Goal: Task Accomplishment & Management: Manage account settings

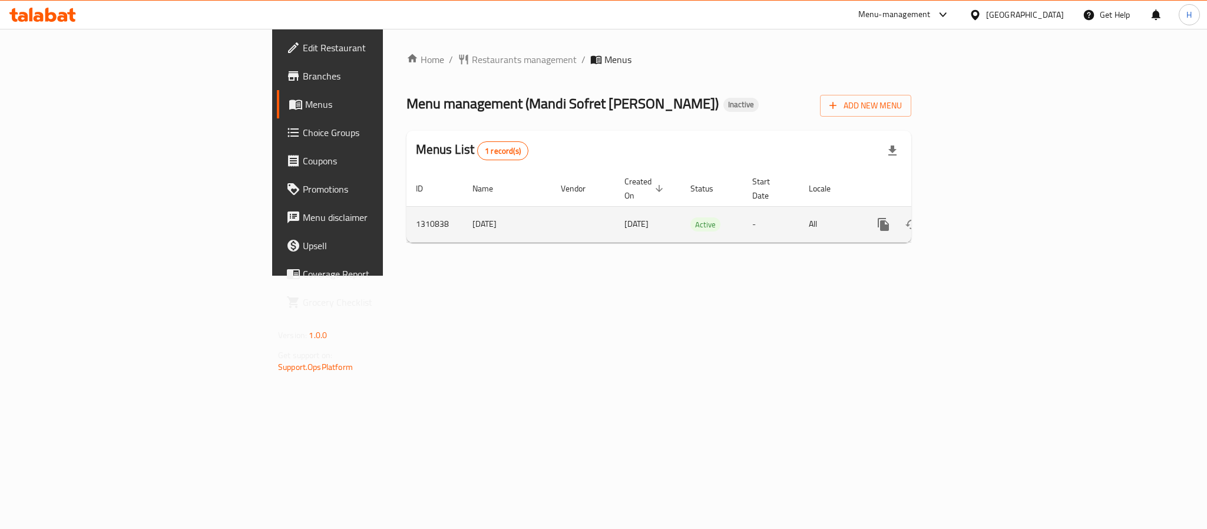
click at [976, 217] on icon "enhanced table" at bounding box center [969, 224] width 14 height 14
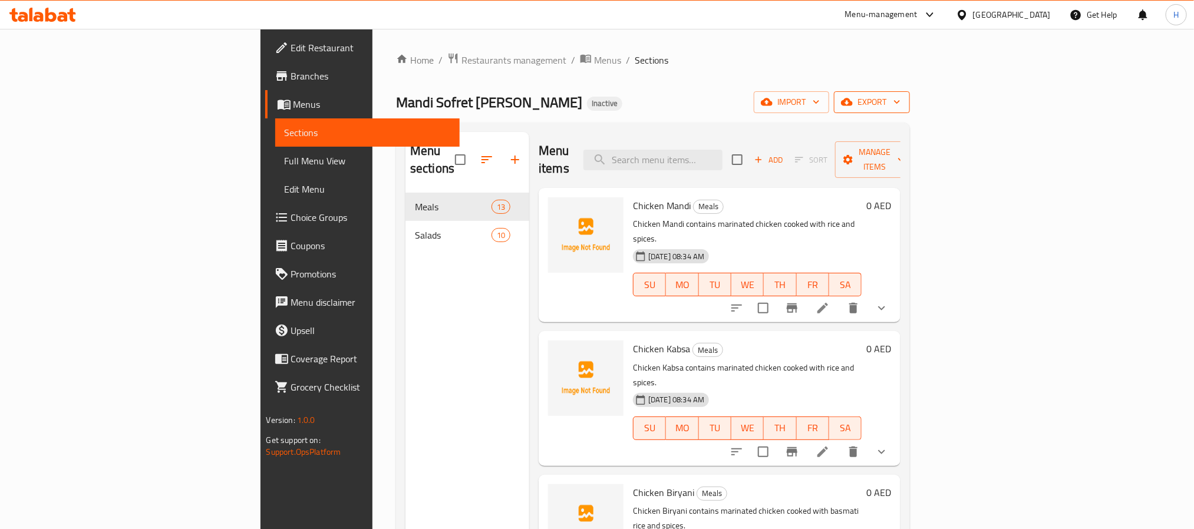
click at [900, 101] on span "export" at bounding box center [871, 102] width 57 height 15
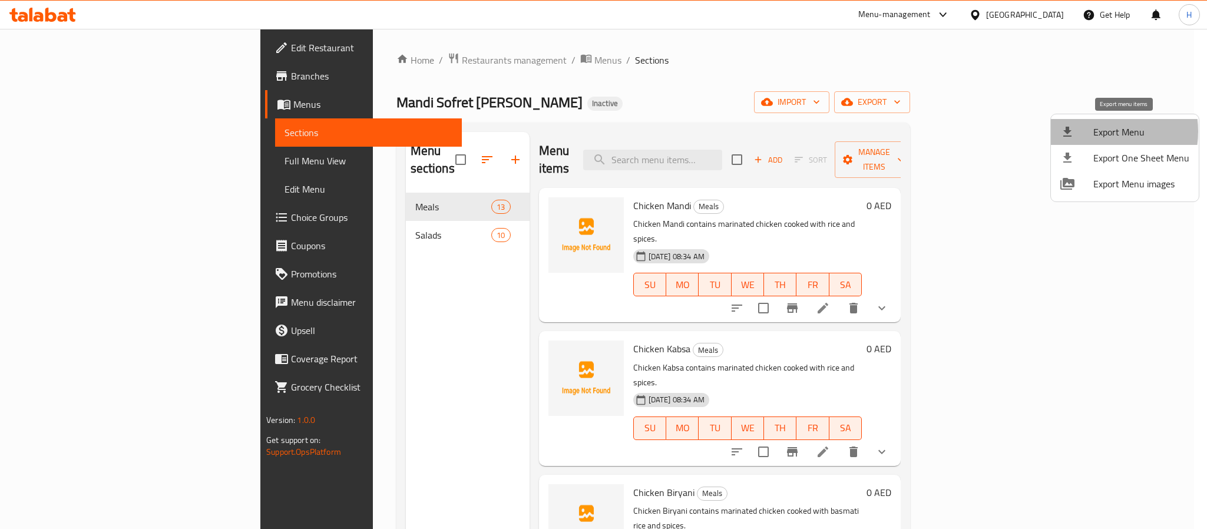
click at [1094, 131] on span "Export Menu" at bounding box center [1142, 132] width 96 height 14
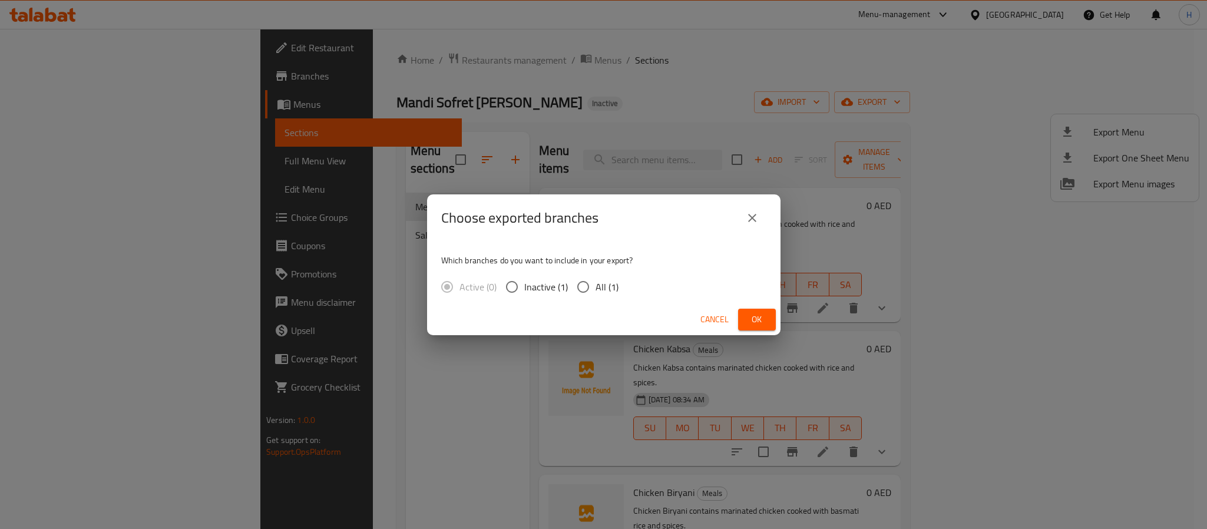
click at [596, 283] on span "All (1)" at bounding box center [607, 287] width 23 height 14
click at [596, 283] on input "All (1)" at bounding box center [583, 287] width 25 height 25
radio input "true"
click at [750, 316] on span "Ok" at bounding box center [757, 319] width 19 height 15
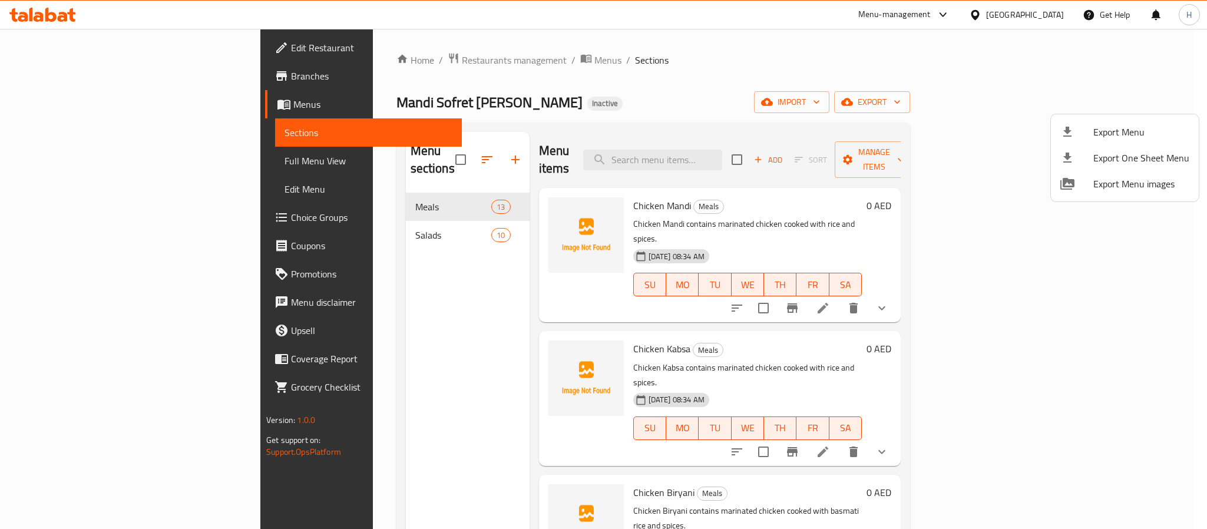
click at [131, 156] on div at bounding box center [603, 264] width 1207 height 529
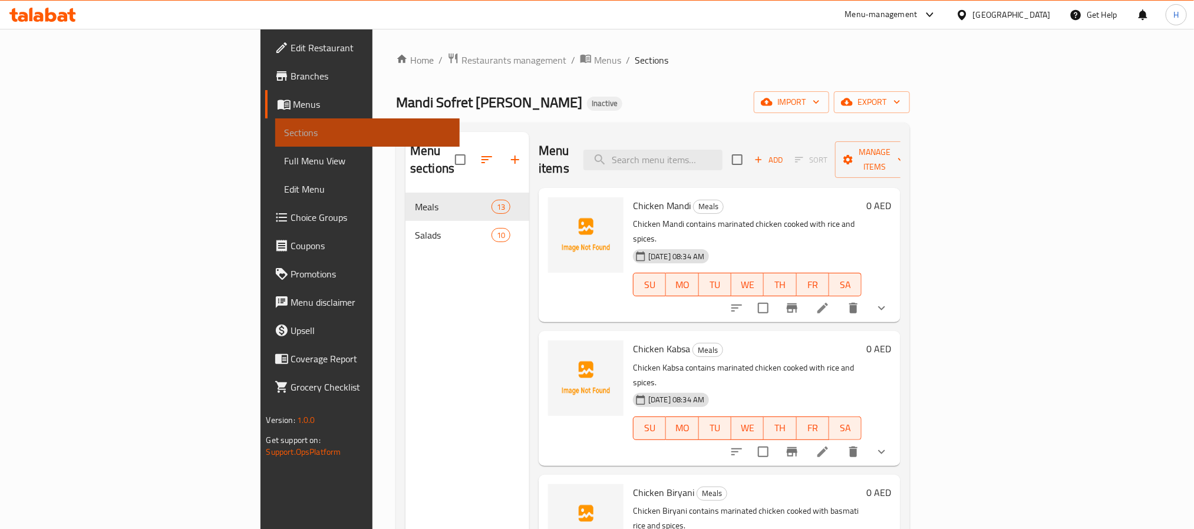
click at [275, 124] on link "Sections" at bounding box center [367, 132] width 184 height 28
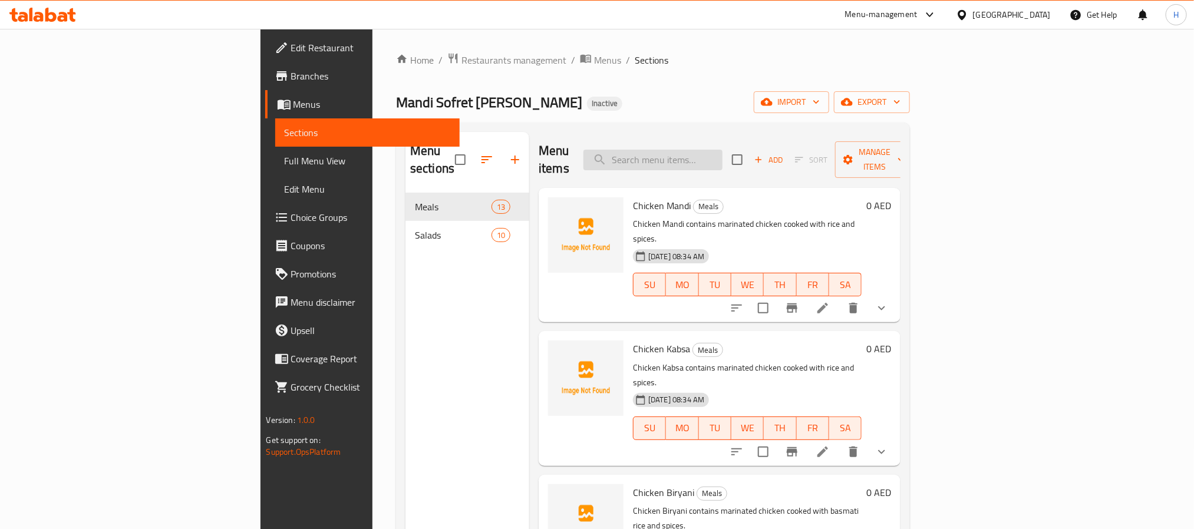
click at [722, 150] on input "search" at bounding box center [652, 160] width 139 height 21
paste input "[PERSON_NAME]"
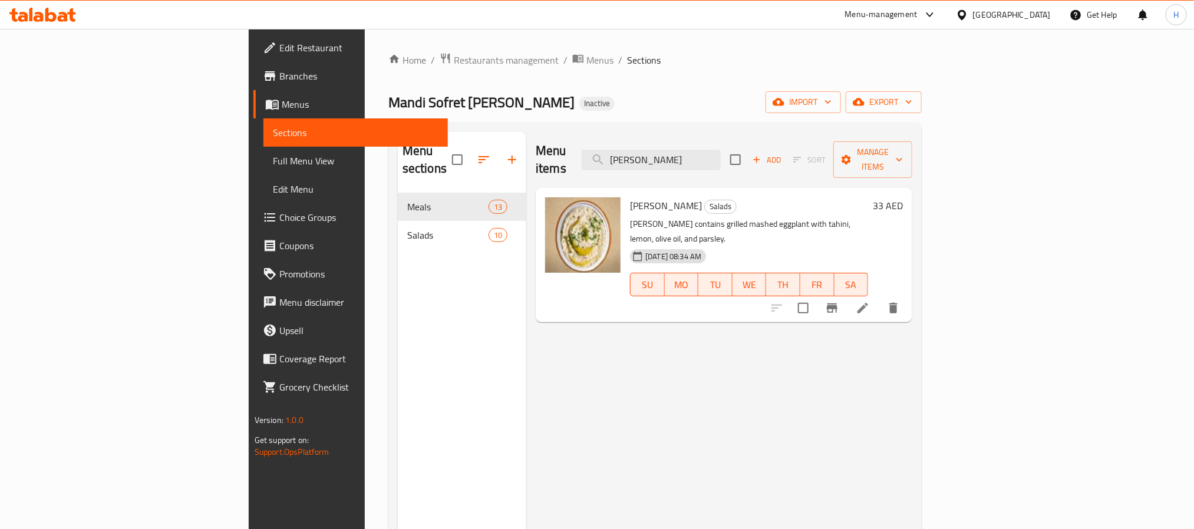
drag, startPoint x: 774, startPoint y: 149, endPoint x: 592, endPoint y: 176, distance: 184.0
click at [584, 164] on div "Menu items [PERSON_NAME] Add Sort Manage items" at bounding box center [724, 160] width 377 height 56
paste input "Chicken Biryani"
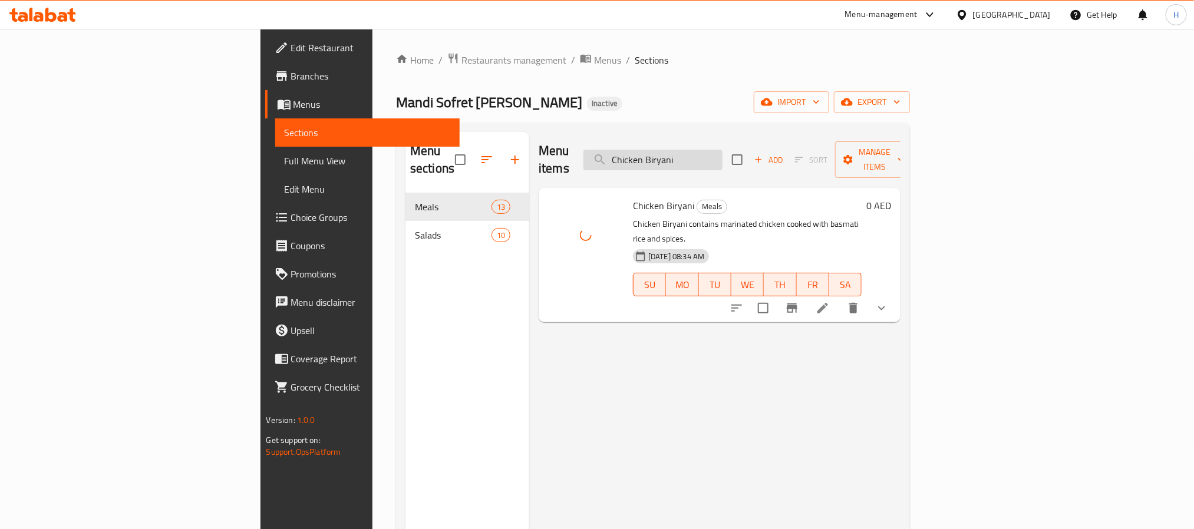
click at [722, 151] on input "Chicken Biryani" at bounding box center [652, 160] width 139 height 21
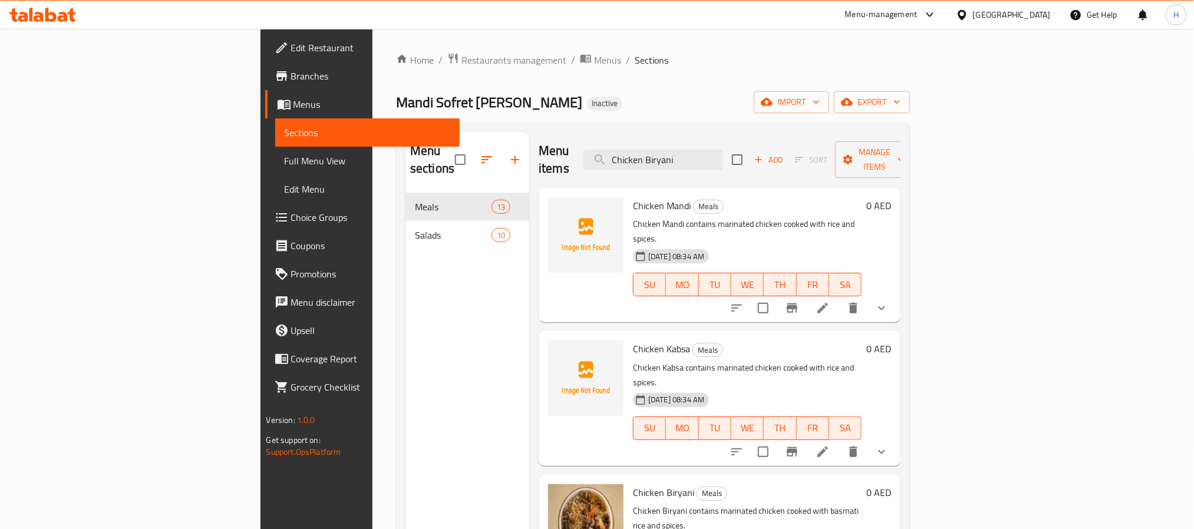
click at [889, 301] on icon "show more" at bounding box center [881, 308] width 14 height 14
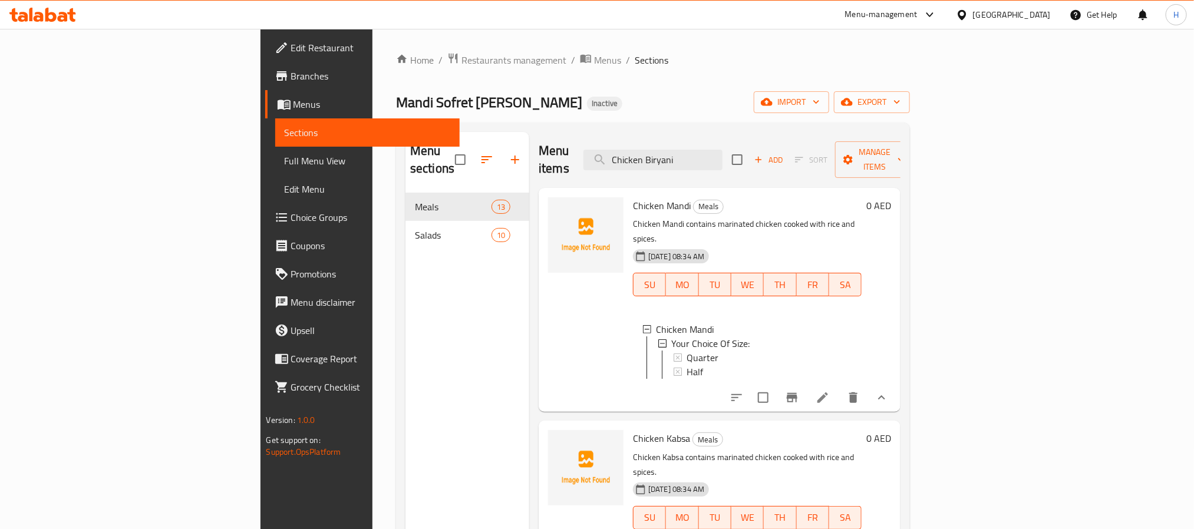
scroll to position [88, 0]
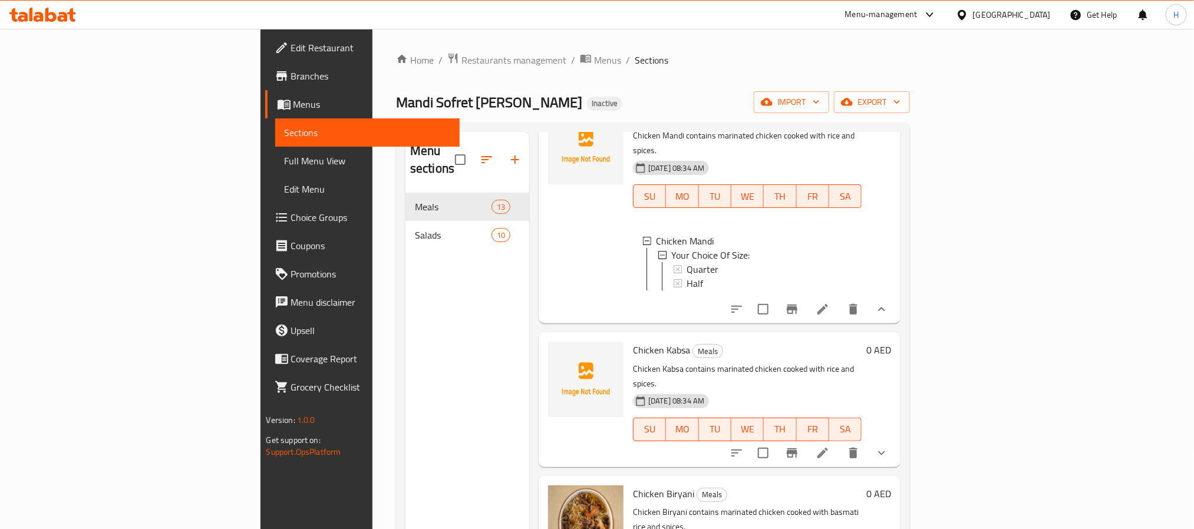
click at [896, 439] on button "show more" at bounding box center [881, 453] width 28 height 28
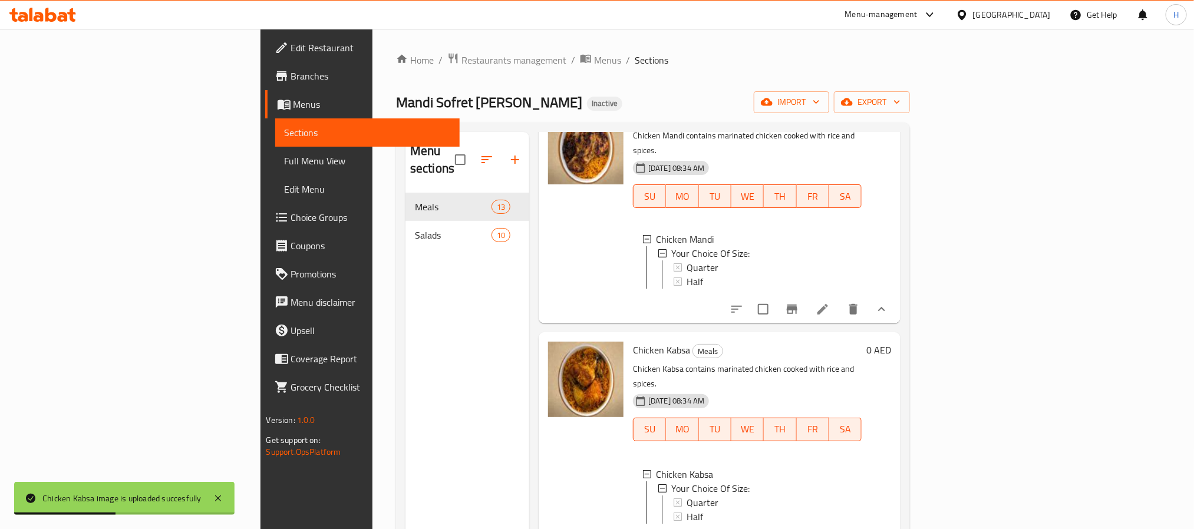
scroll to position [0, 0]
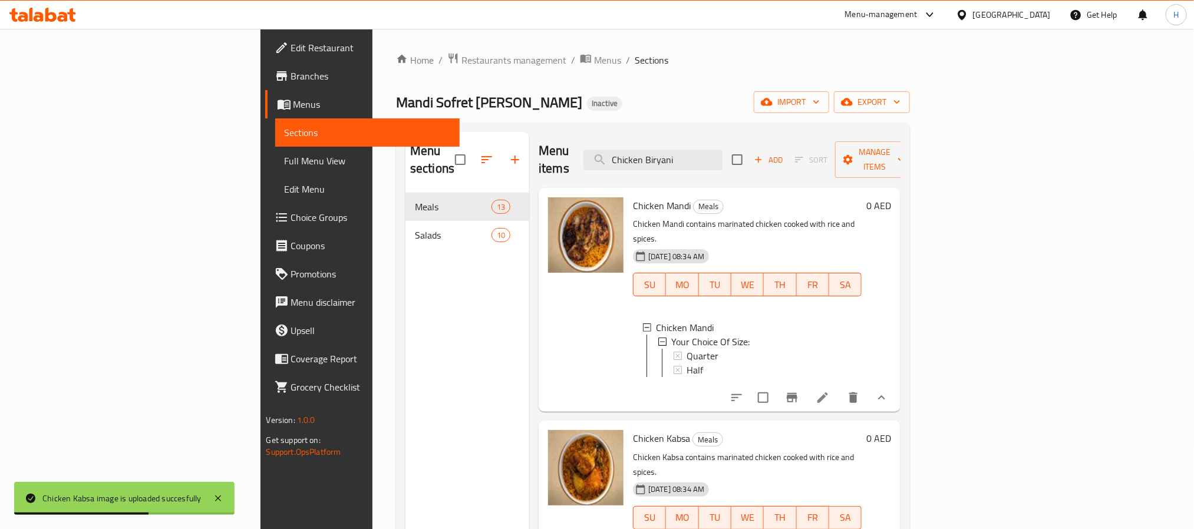
paste input "Chicken Magboos"
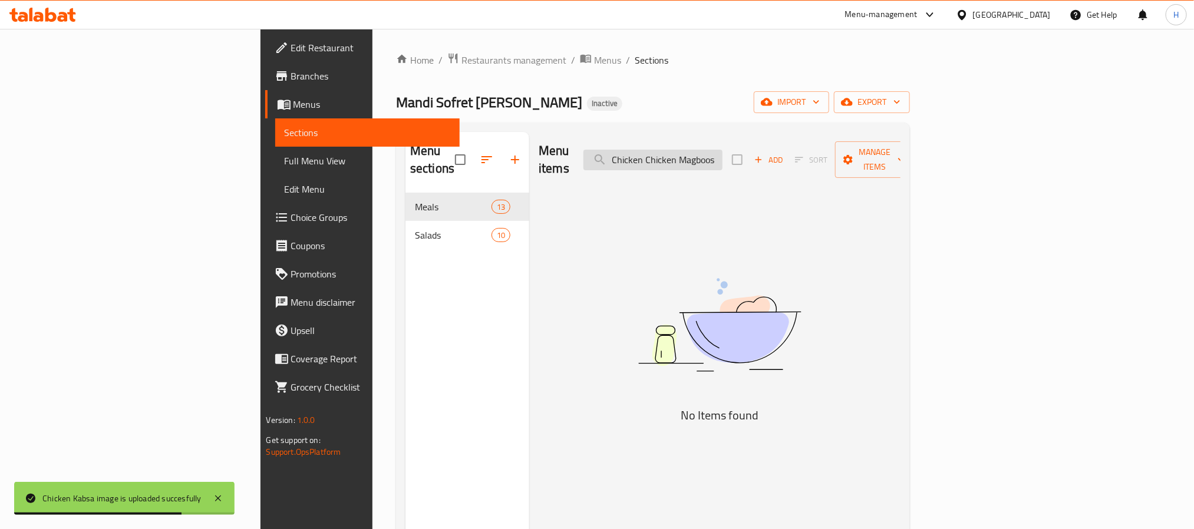
click at [722, 150] on input "Chicken Chicken Magboos" at bounding box center [652, 160] width 139 height 21
paste input "search"
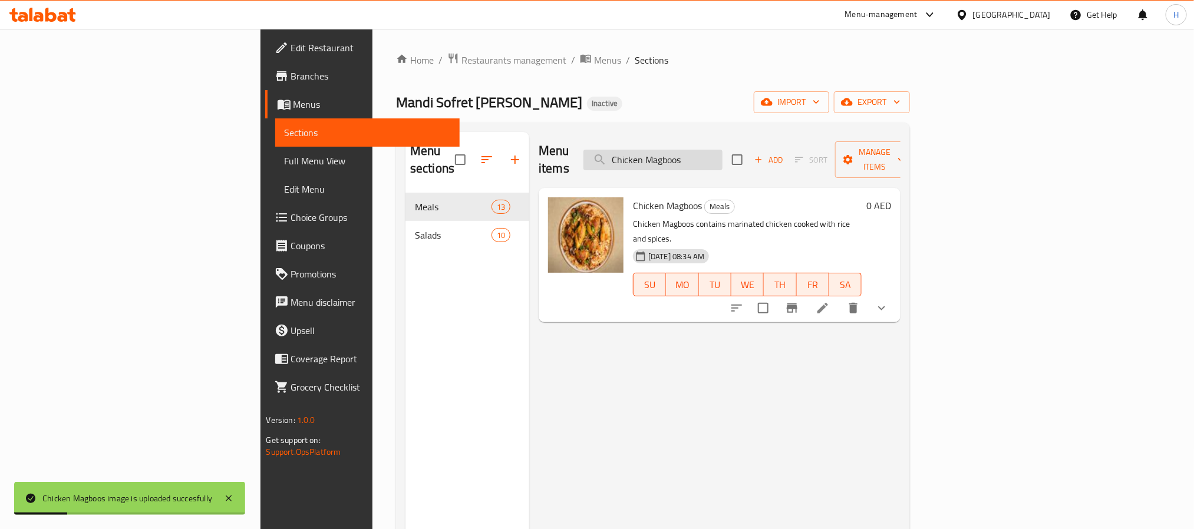
click at [722, 150] on input "Chicken Magboos" at bounding box center [652, 160] width 139 height 21
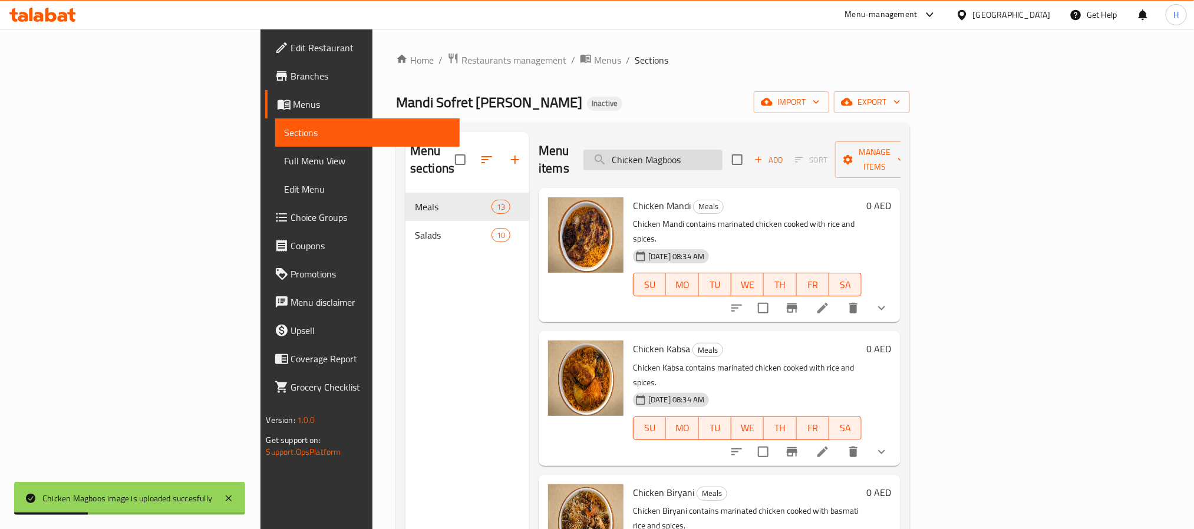
click at [722, 150] on input "Chicken Magboos" at bounding box center [652, 160] width 139 height 21
paste input "ndi"
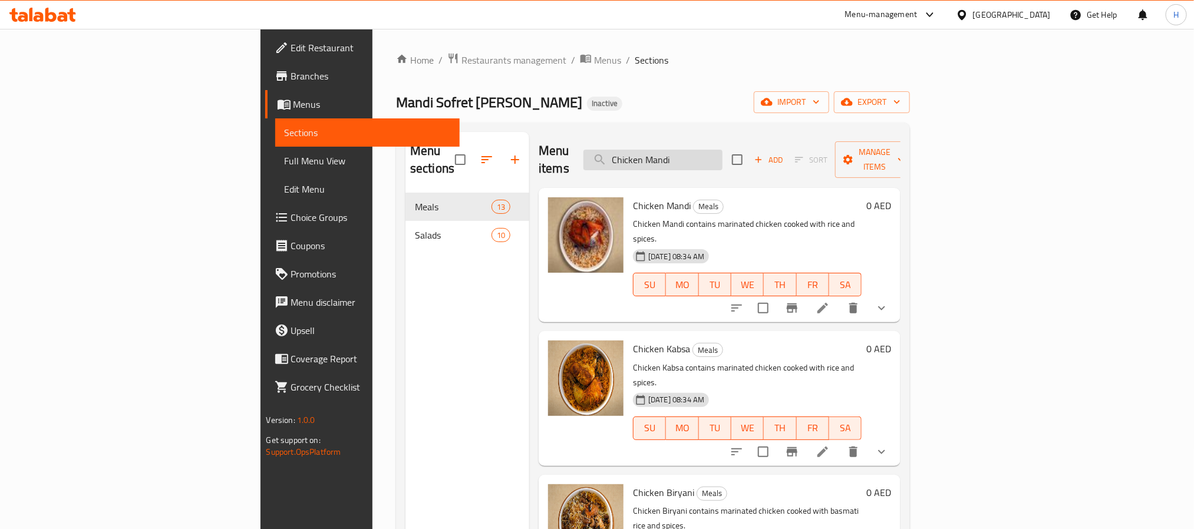
click at [722, 161] on input "Chicken Mandi" at bounding box center [652, 160] width 139 height 21
paste input "ucumber Yogurt"
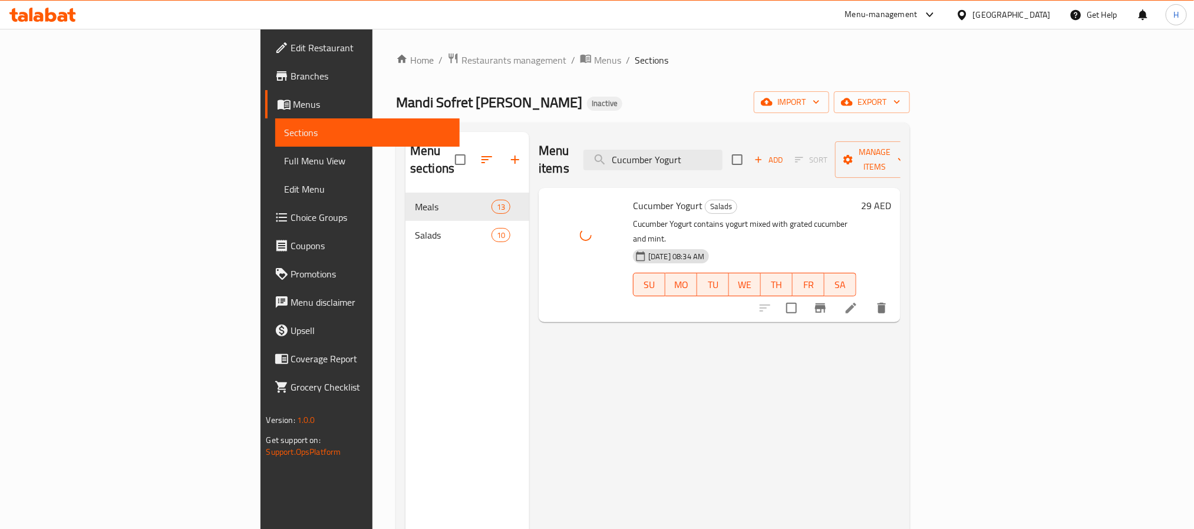
scroll to position [88, 0]
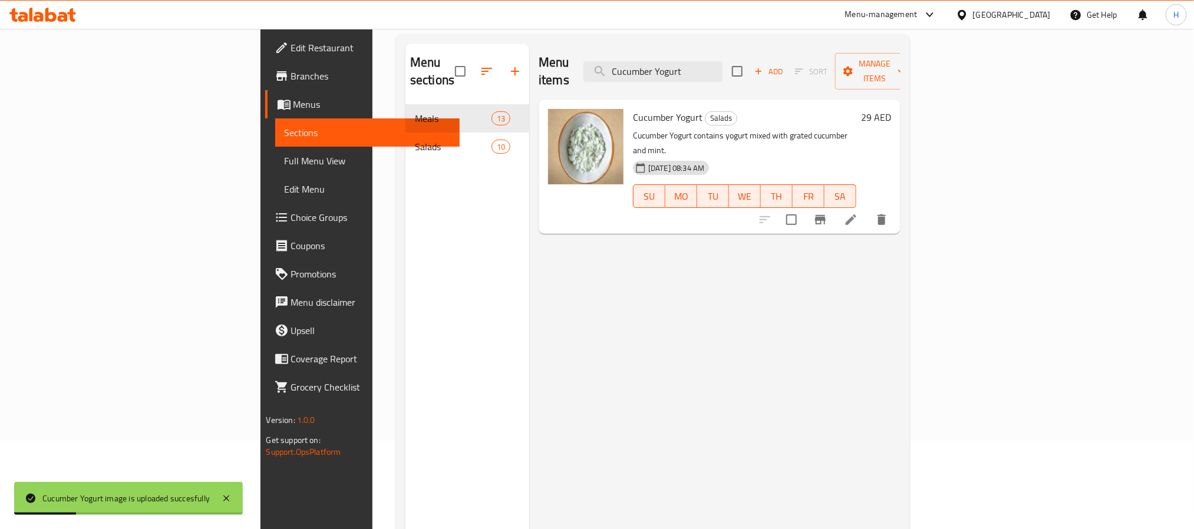
drag, startPoint x: 628, startPoint y: 336, endPoint x: 532, endPoint y: 263, distance: 120.3
click at [628, 336] on div "Menu items Cucumber Yogurt Add Sort Manage items Cucumber Yogurt Salads Cucumbe…" at bounding box center [714, 308] width 371 height 529
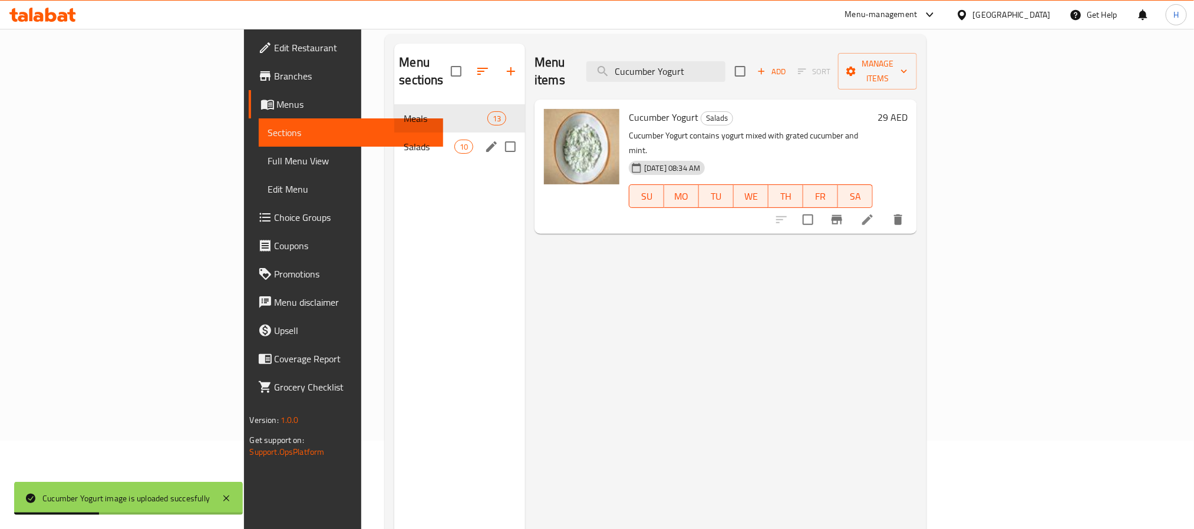
click at [404, 140] on span "Salads" at bounding box center [429, 147] width 50 height 14
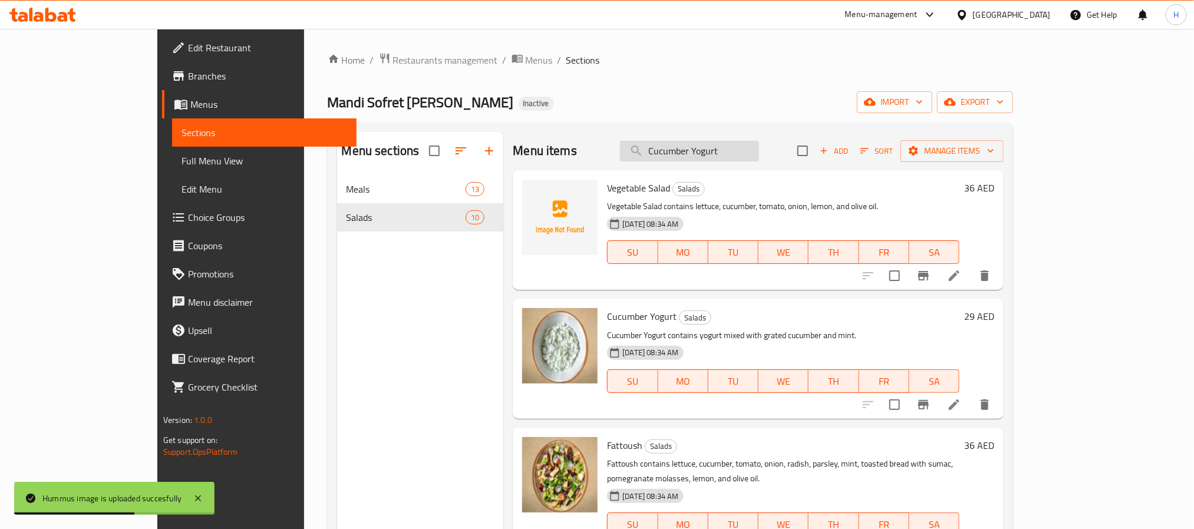
click at [759, 158] on input "Cucumber Yogurt" at bounding box center [689, 151] width 139 height 21
paste input "Fish Magboos"
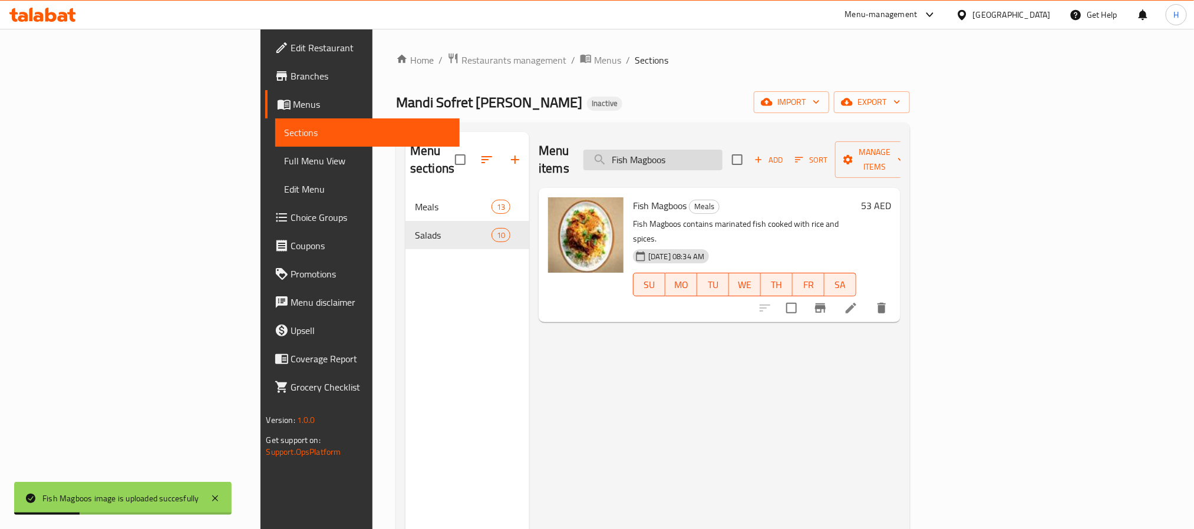
click at [718, 150] on input "Fish Magboos" at bounding box center [652, 160] width 139 height 21
paste input "Grilled Chicken"
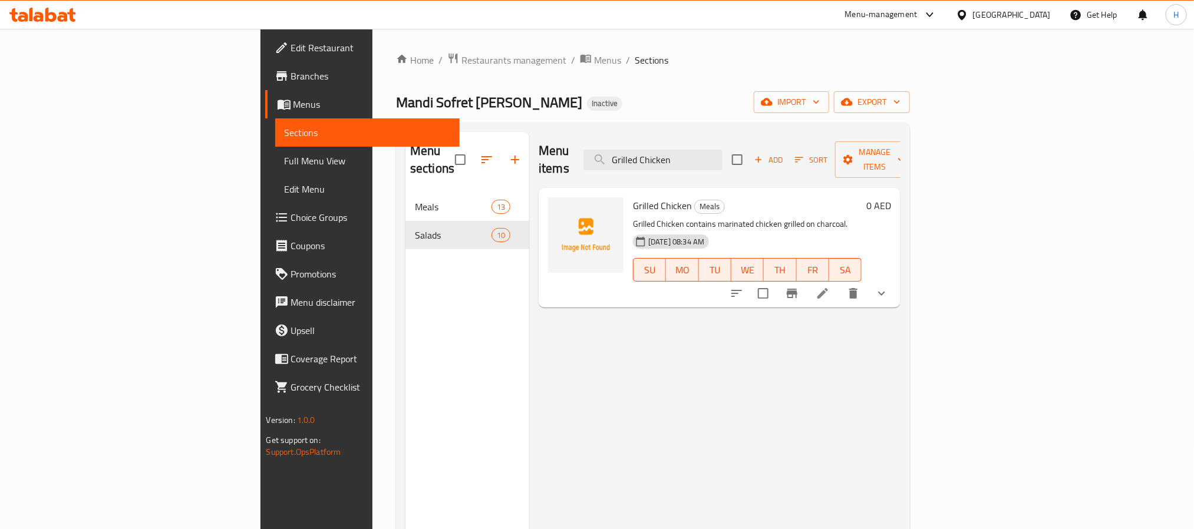
click at [679, 217] on p "Grilled Chicken contains marinated chicken grilled on charcoal." at bounding box center [747, 224] width 229 height 15
click at [709, 150] on input "Grilled Chicken" at bounding box center [652, 160] width 139 height 21
paste input "Lamb Kabsa"
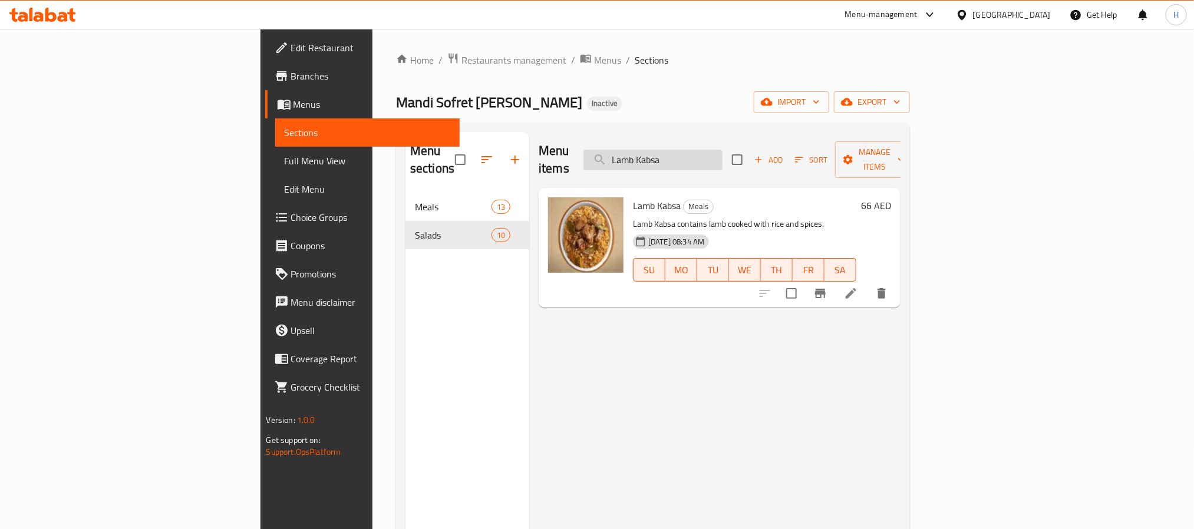
click at [719, 150] on input "Lamb Kabsa" at bounding box center [652, 160] width 139 height 21
paste input "Magboos"
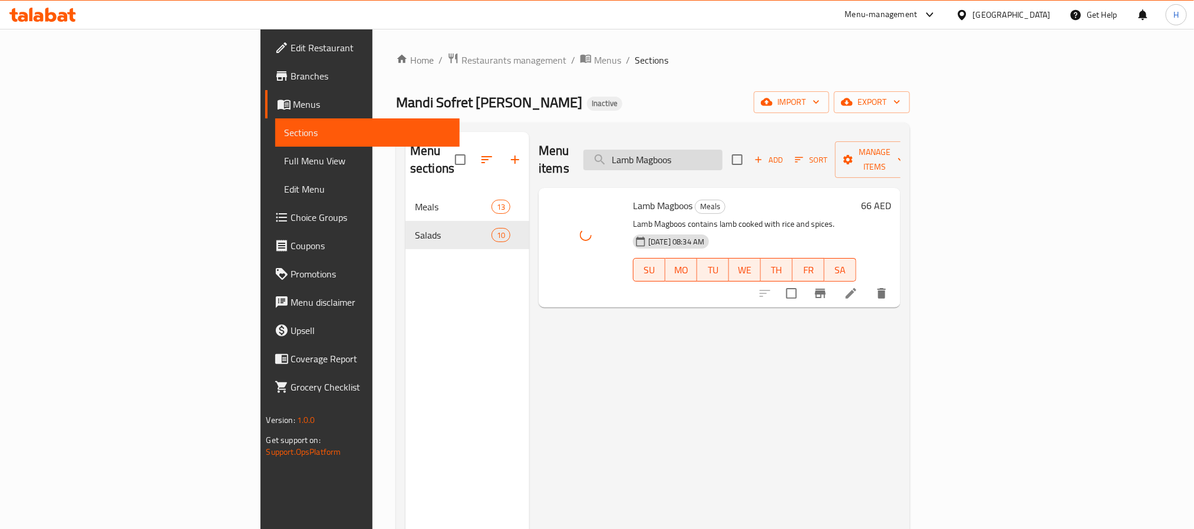
click at [722, 150] on input "Lamb Magboos" at bounding box center [652, 160] width 139 height 21
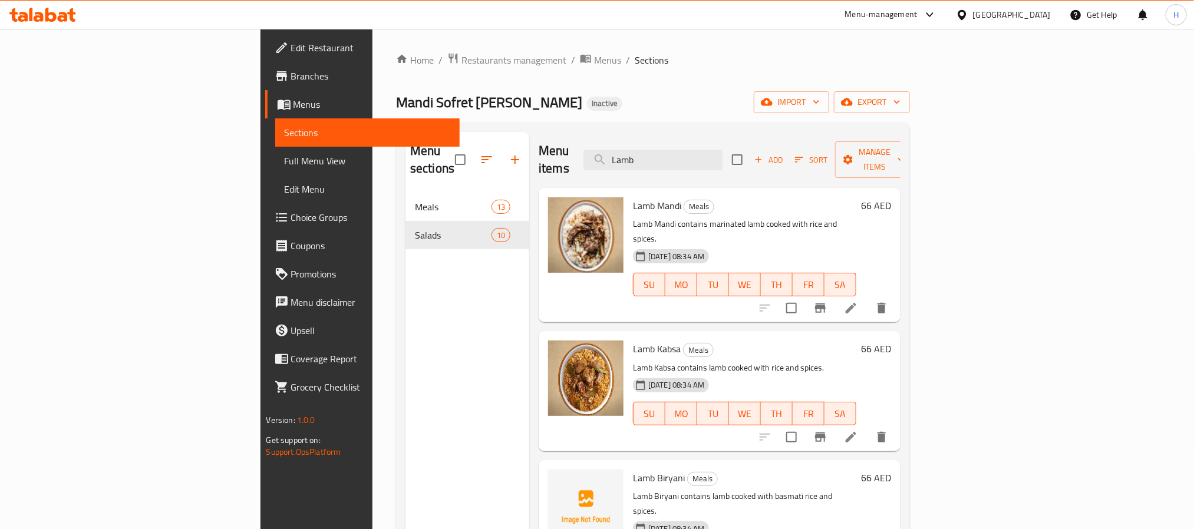
scroll to position [14, 0]
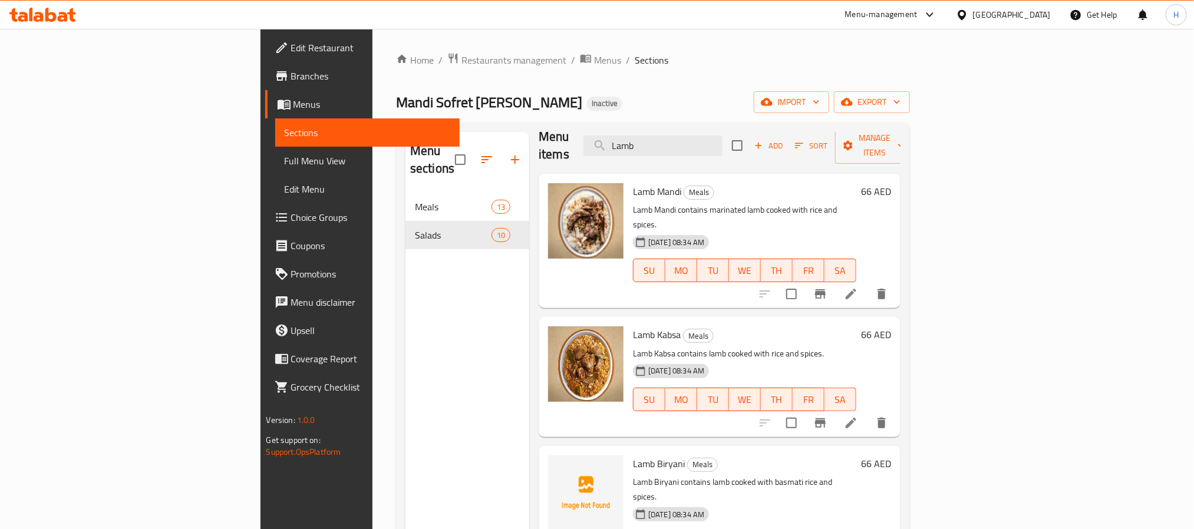
click at [747, 152] on div "Menu items Lamb Add Sort Manage items" at bounding box center [720, 146] width 362 height 56
click at [722, 136] on input "Lamb" at bounding box center [652, 146] width 139 height 21
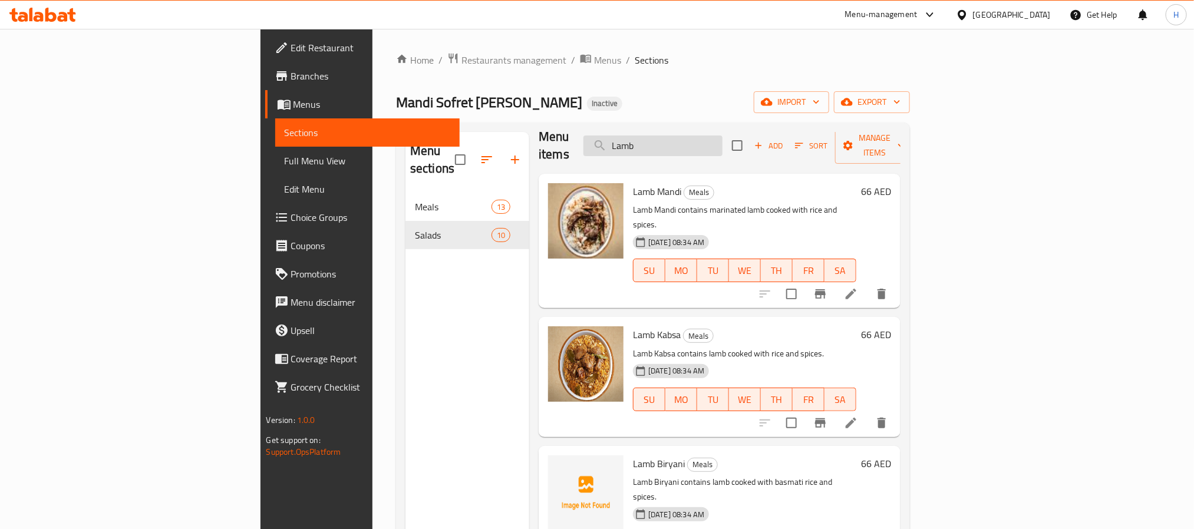
paste input "Moutabal"
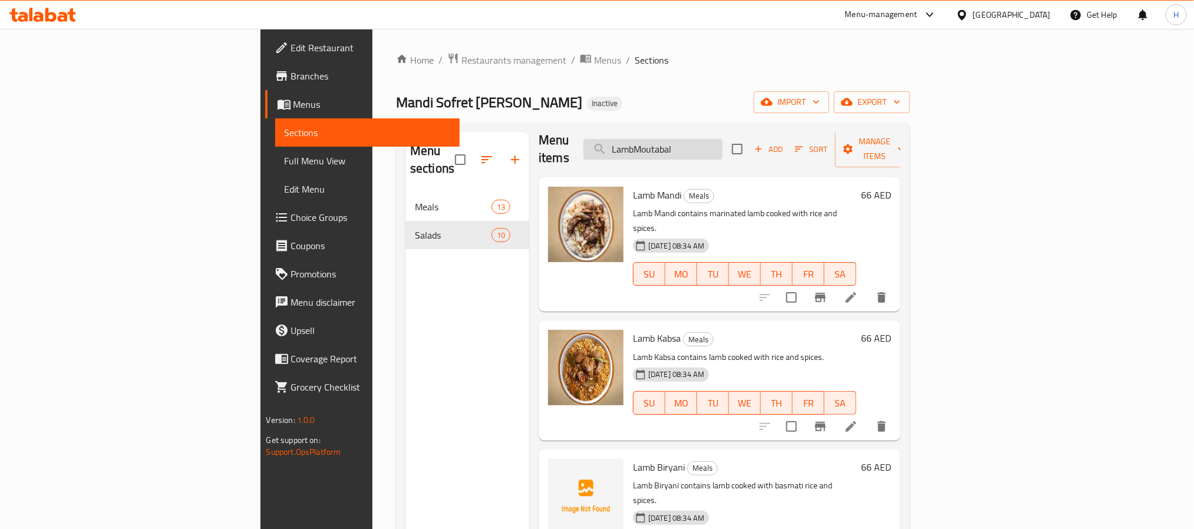
click at [722, 139] on input "LambMoutabal" at bounding box center [652, 149] width 139 height 21
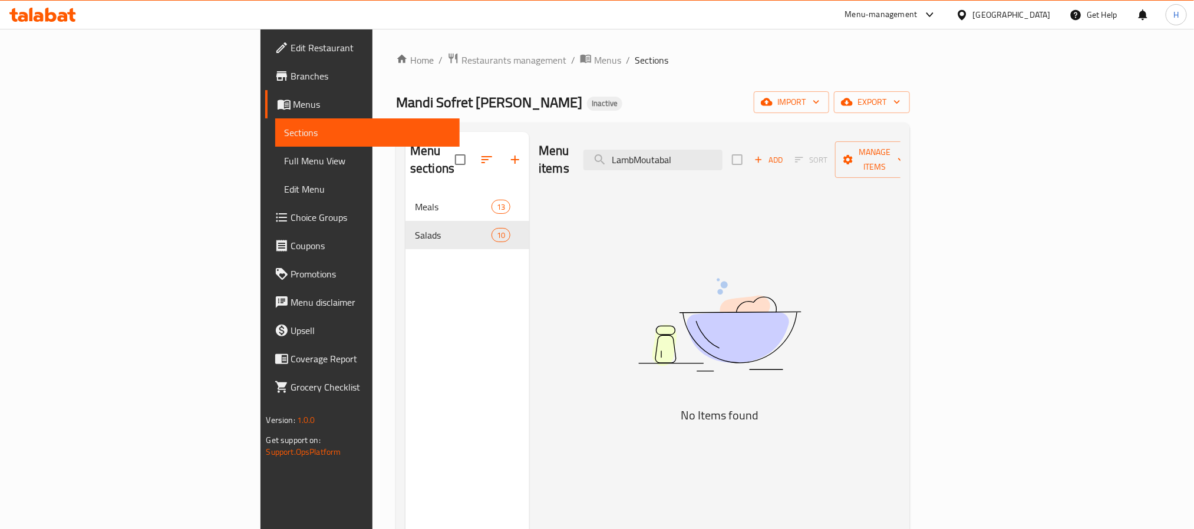
paste input "search"
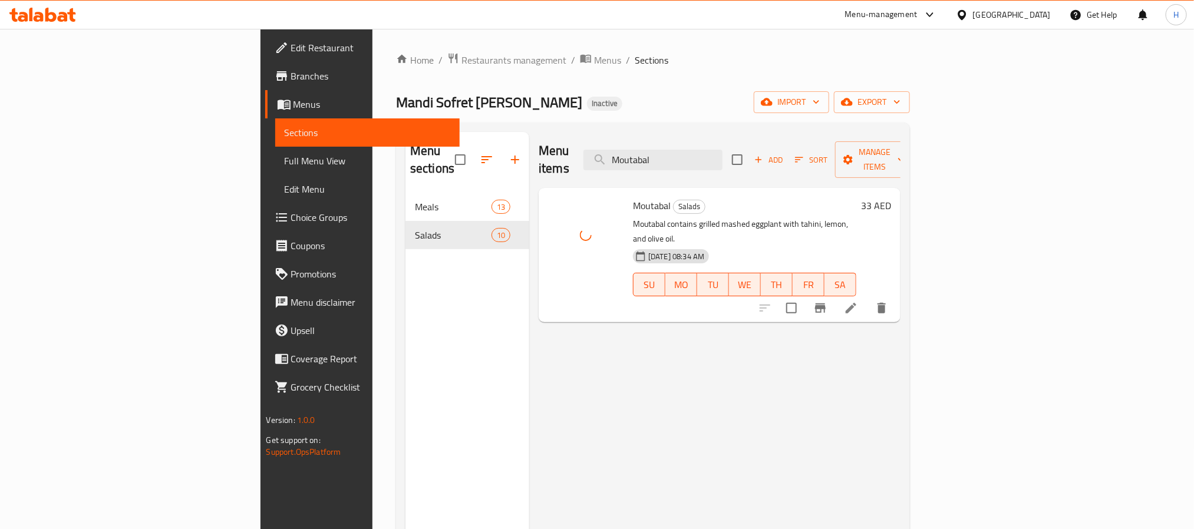
drag, startPoint x: 784, startPoint y: 151, endPoint x: 582, endPoint y: 151, distance: 201.5
click at [582, 151] on div "Menu items Moutabal Add Sort Manage items" at bounding box center [720, 160] width 362 height 56
paste input "Rocca"
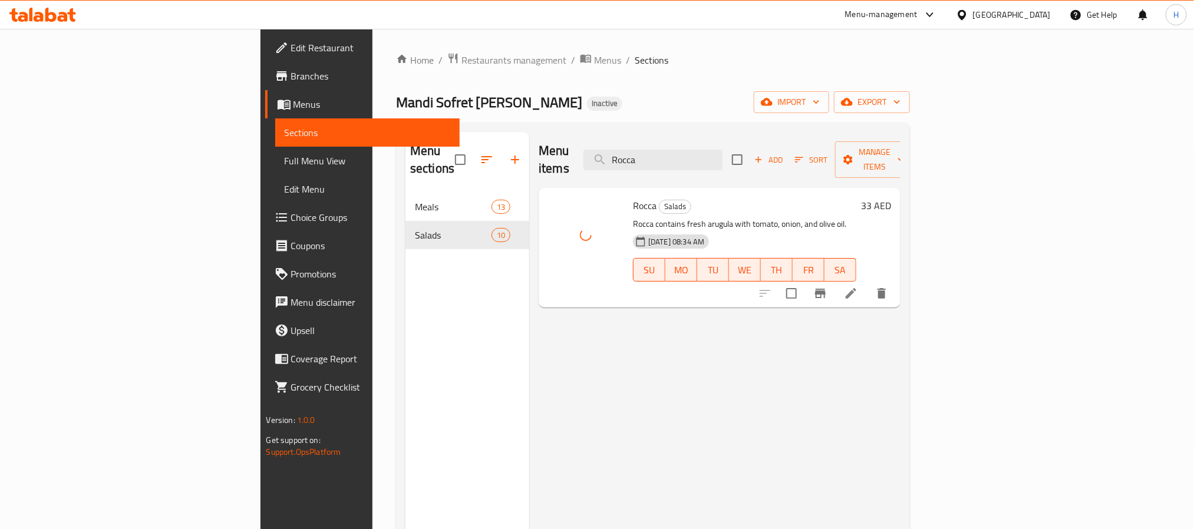
drag, startPoint x: 793, startPoint y: 154, endPoint x: 651, endPoint y: 154, distance: 141.4
click at [651, 154] on div "Menu items Rocca Add Sort Manage items" at bounding box center [720, 160] width 362 height 56
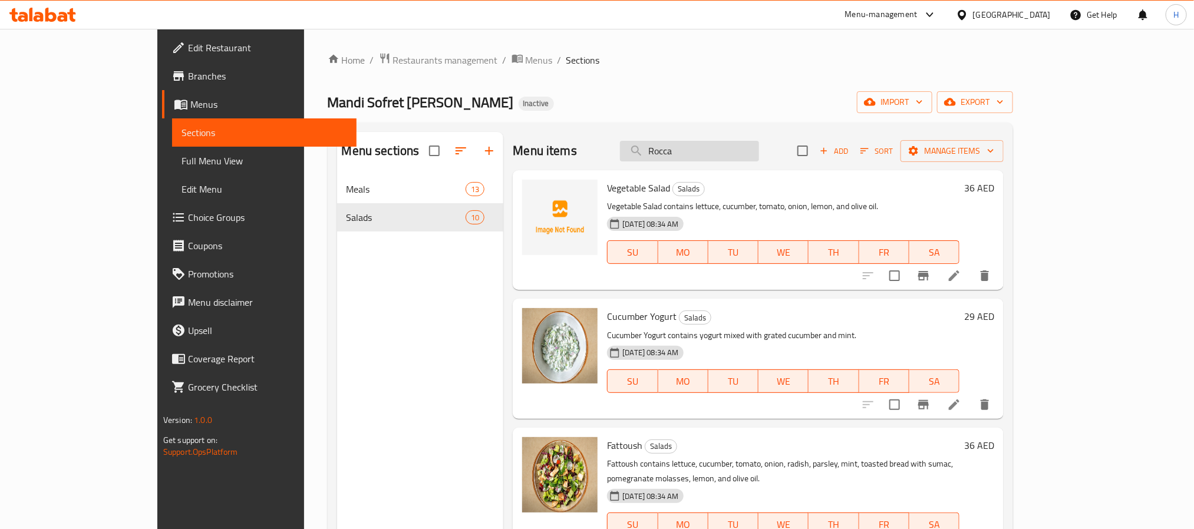
click at [759, 153] on input "Rocca" at bounding box center [689, 151] width 139 height 21
paste input "Shrimp Magboos"
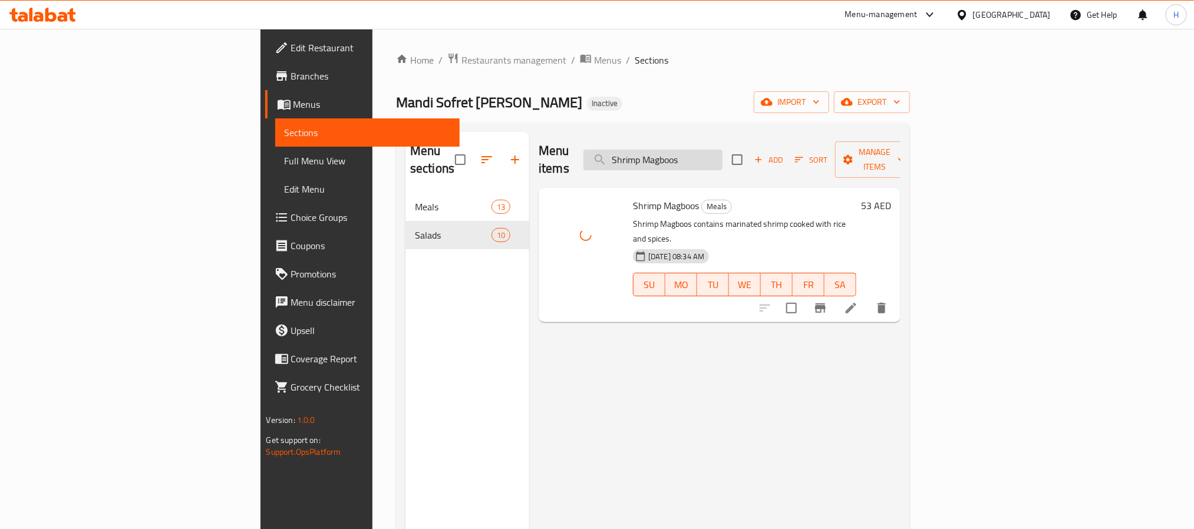
click at [722, 150] on input "Shrimp Magboos" at bounding box center [652, 160] width 139 height 21
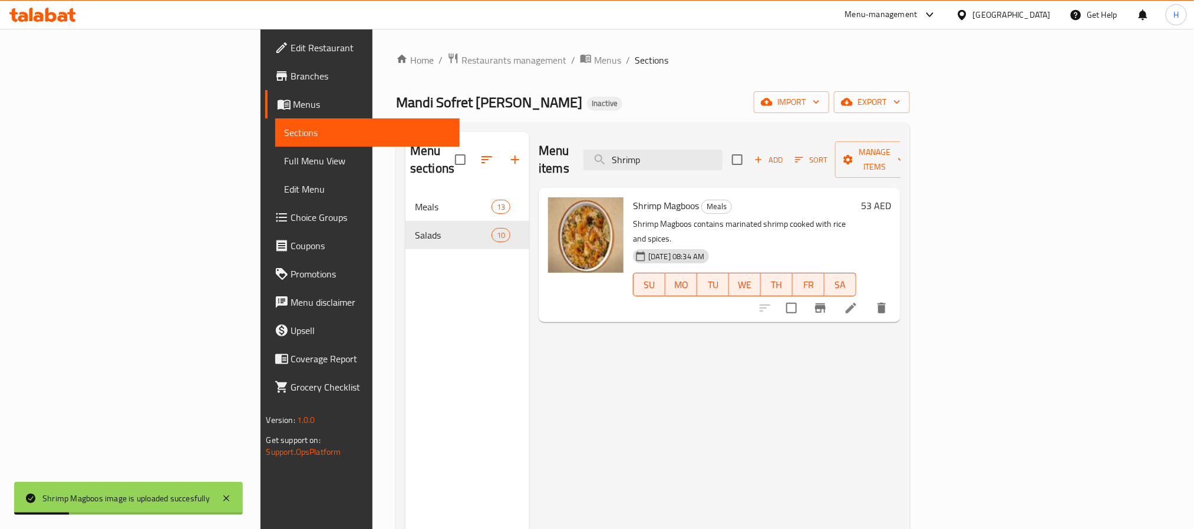
type input "Shrimp"
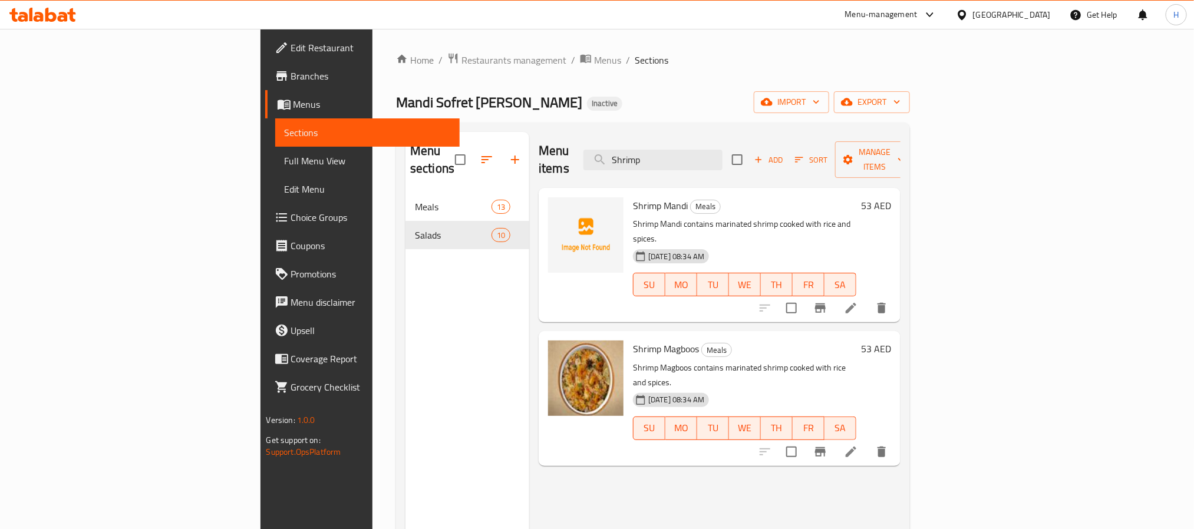
click at [686, 458] on div "Menu items Shrimp Add Sort Manage items Shrimp Mandi Meals Shrimp Mandi contain…" at bounding box center [714, 396] width 371 height 529
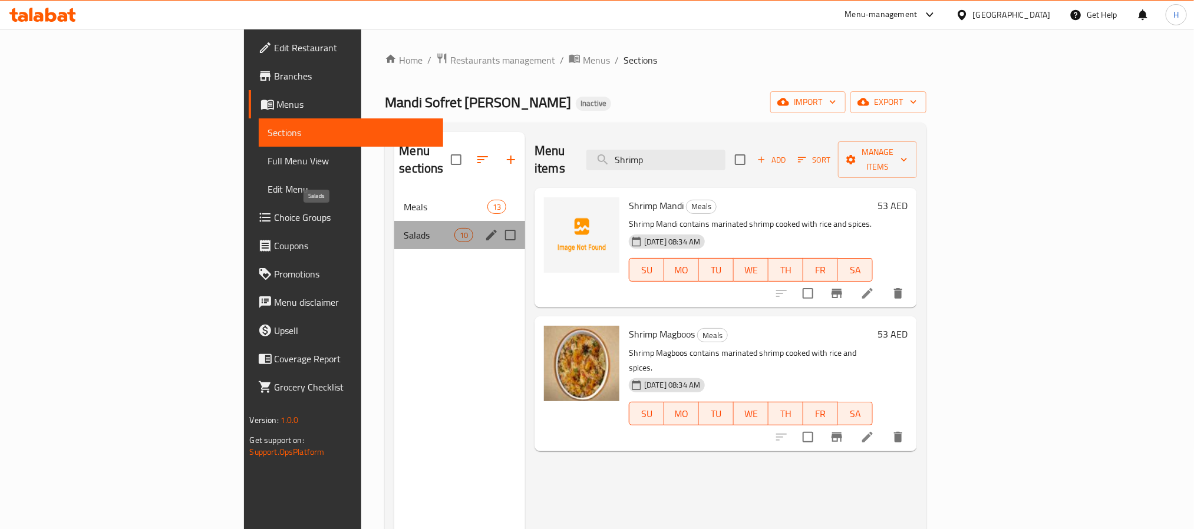
click at [404, 228] on span "Salads" at bounding box center [429, 235] width 50 height 14
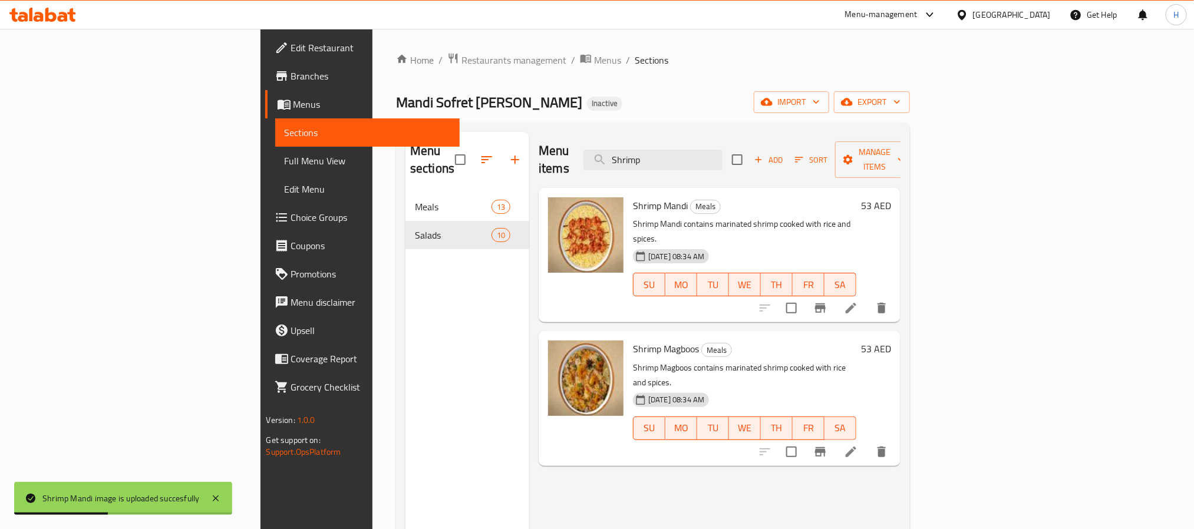
drag, startPoint x: 808, startPoint y: 458, endPoint x: 506, endPoint y: 345, distance: 322.4
click at [808, 458] on div "Menu items Shrimp Add Sort Manage items Shrimp Mandi Meals Shrimp Mandi contain…" at bounding box center [714, 396] width 371 height 529
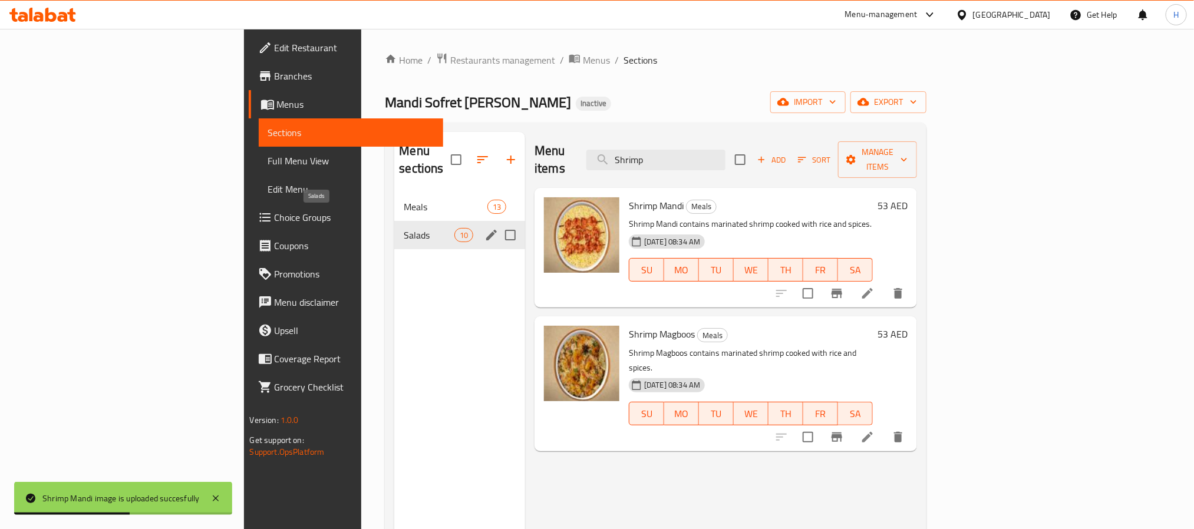
click at [404, 200] on span "Meals" at bounding box center [445, 207] width 83 height 14
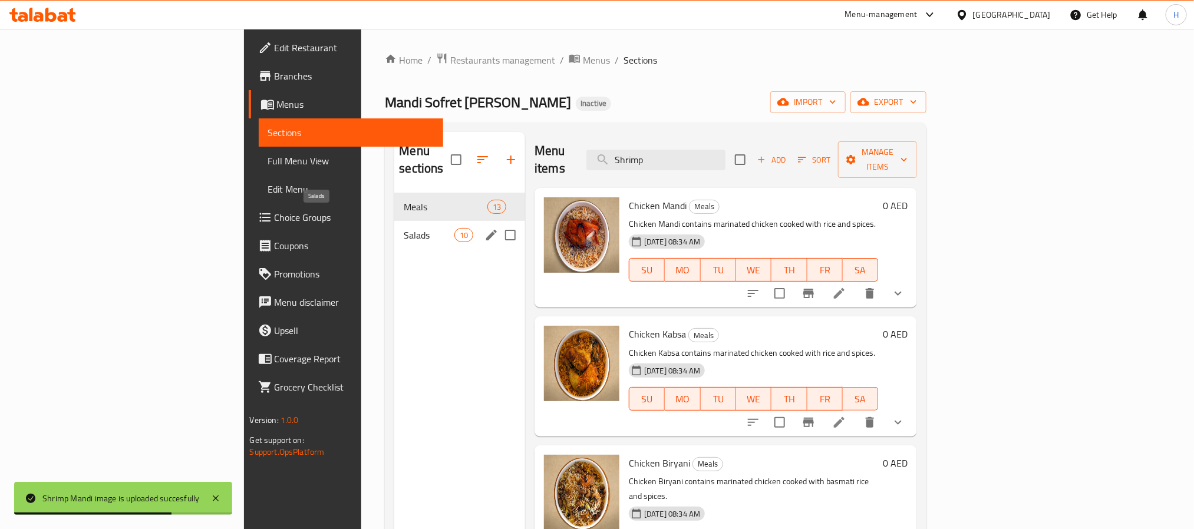
click at [404, 228] on span "Salads" at bounding box center [429, 235] width 50 height 14
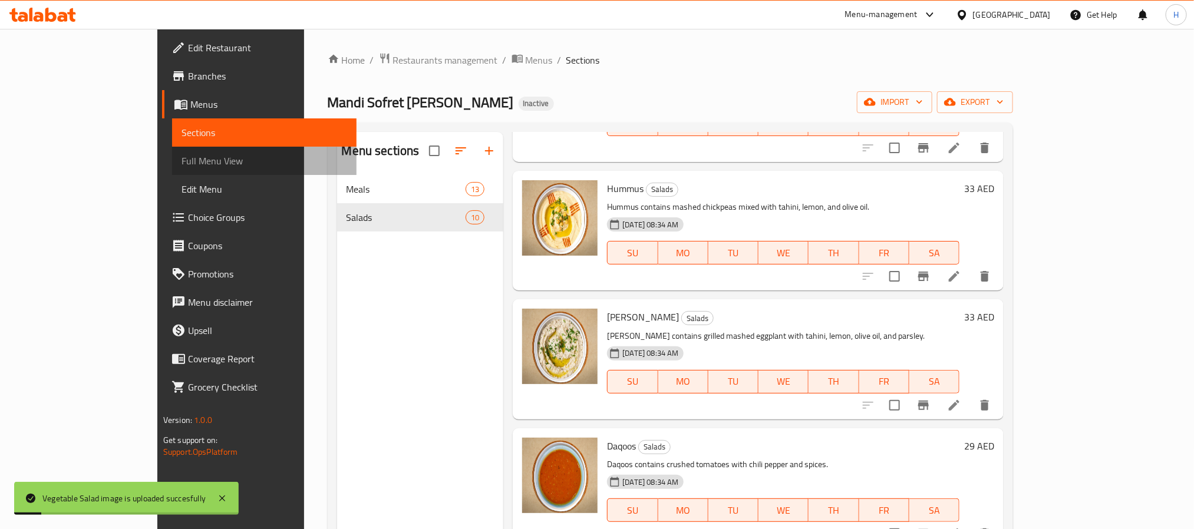
click at [181, 160] on span "Full Menu View" at bounding box center [264, 161] width 166 height 14
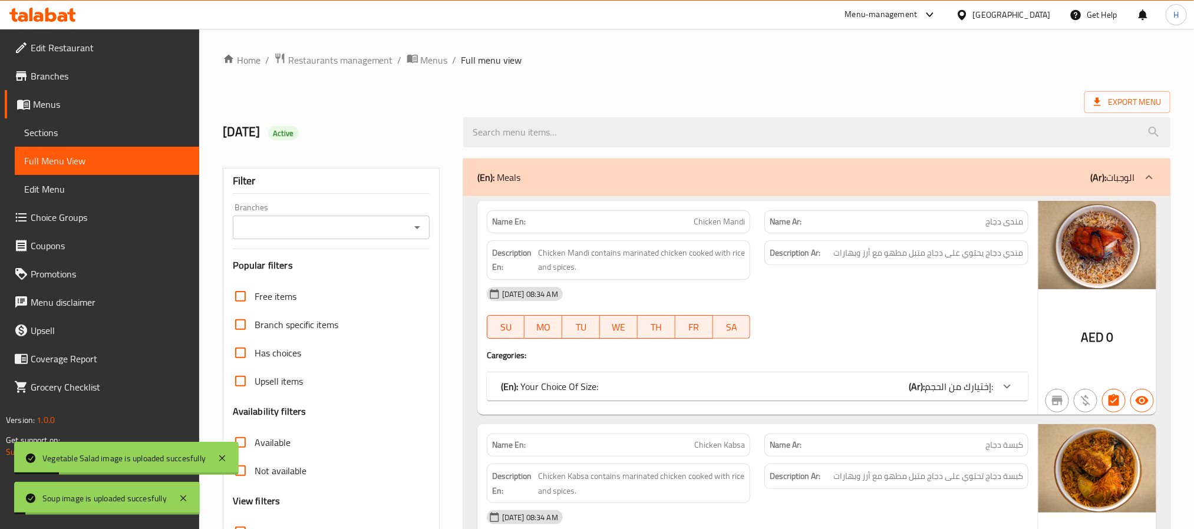
scroll to position [177, 0]
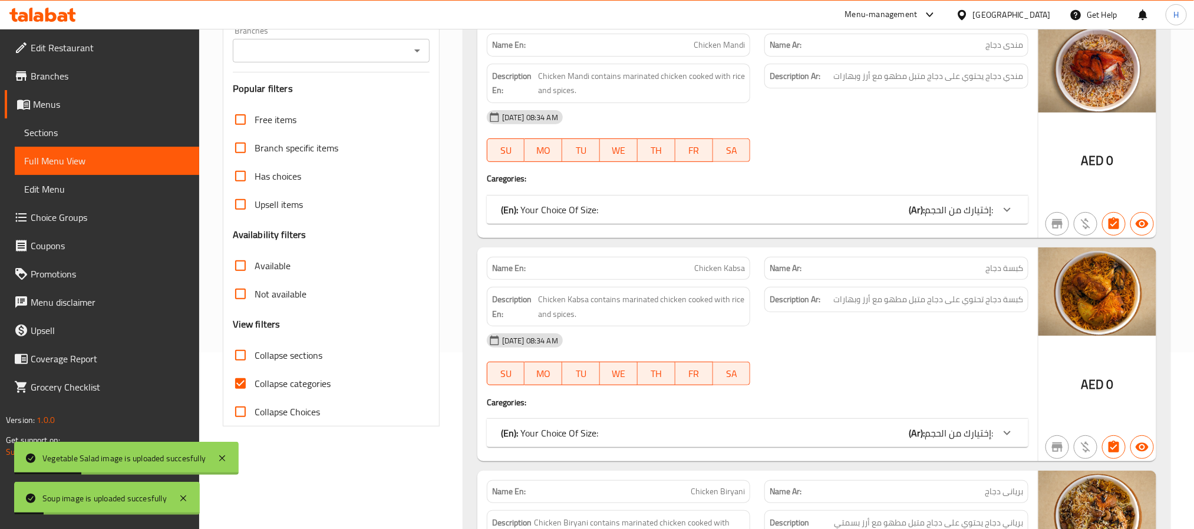
click at [311, 391] on span "Collapse categories" at bounding box center [293, 384] width 76 height 14
click at [255, 391] on input "Collapse categories" at bounding box center [240, 383] width 28 height 28
checkbox input "false"
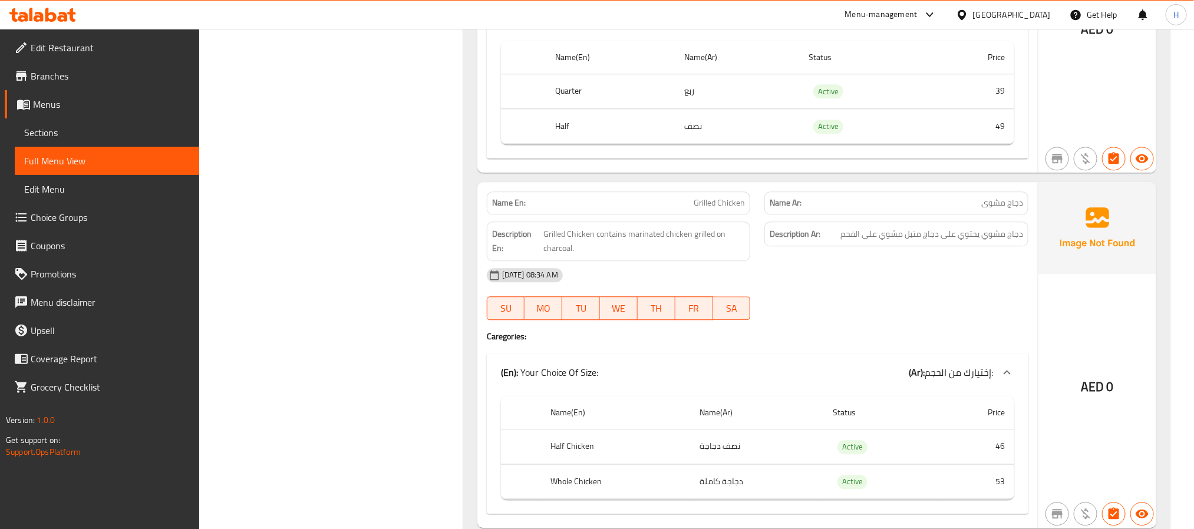
scroll to position [1476, 0]
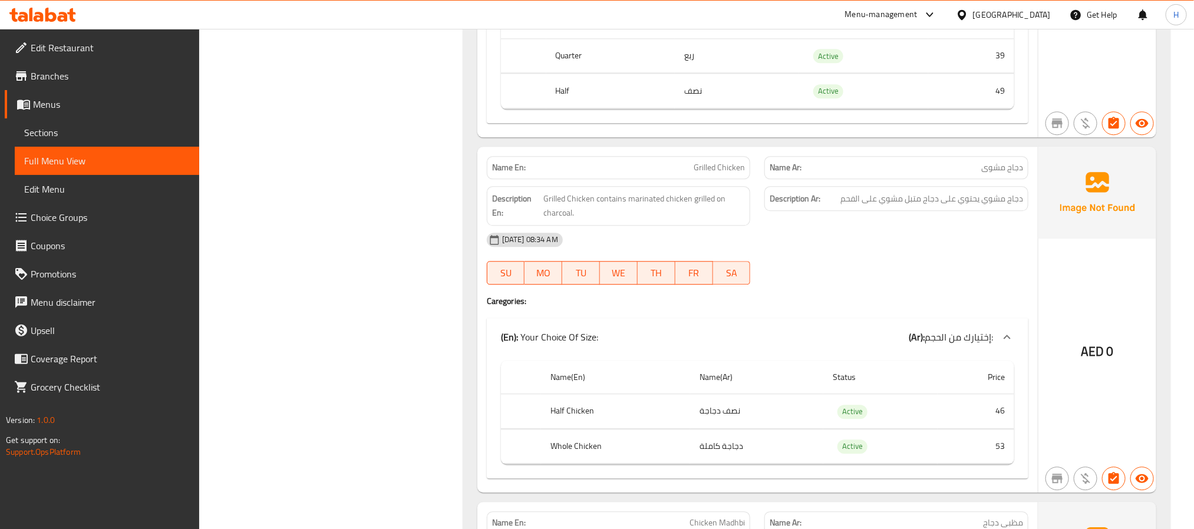
click at [720, 173] on span "Grilled Chicken" at bounding box center [719, 167] width 51 height 12
copy span "Grilled Chicken"
click at [764, 254] on div "[DATE] 08:34 AM" at bounding box center [758, 240] width 556 height 28
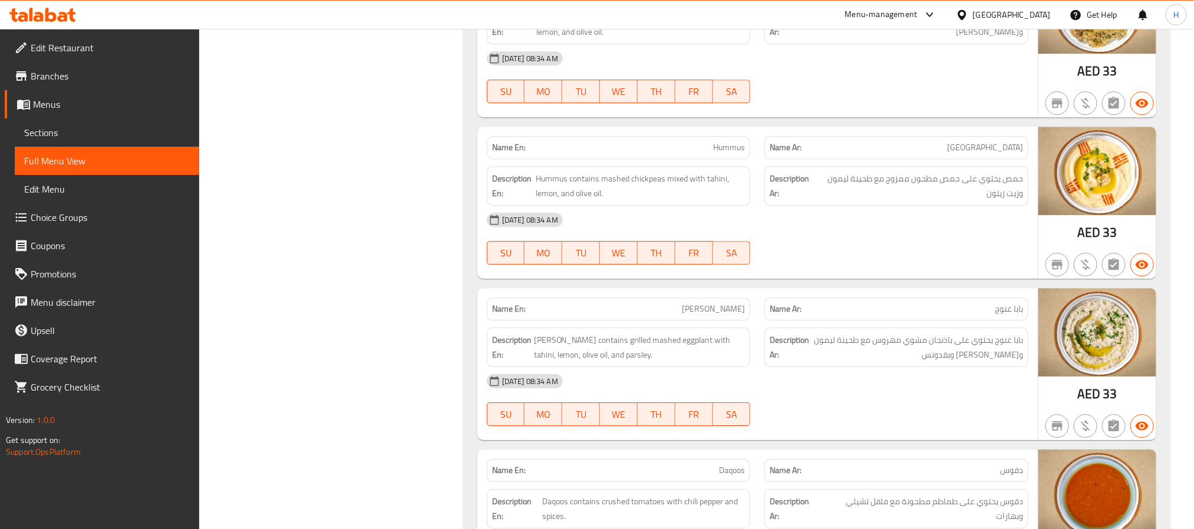
scroll to position [4473, 0]
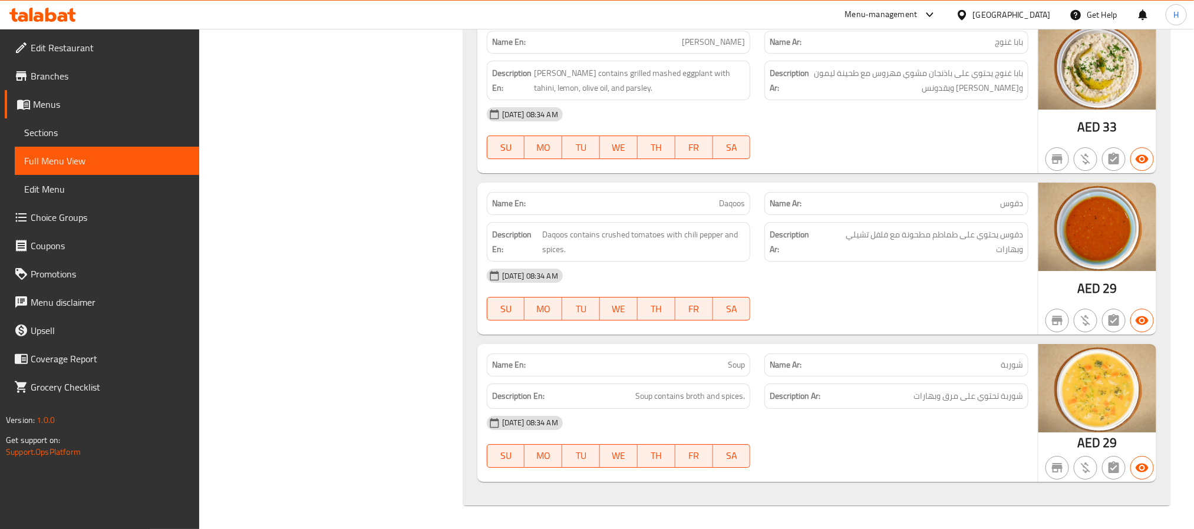
click at [99, 129] on span "Sections" at bounding box center [107, 133] width 166 height 14
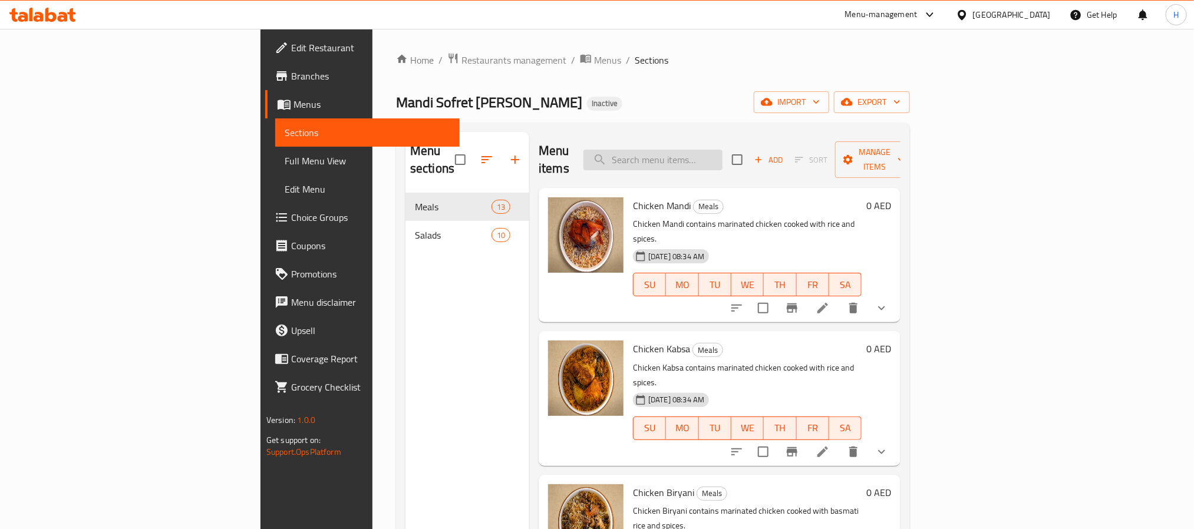
click at [722, 150] on input "search" at bounding box center [652, 160] width 139 height 21
paste input "Grilled Chicken"
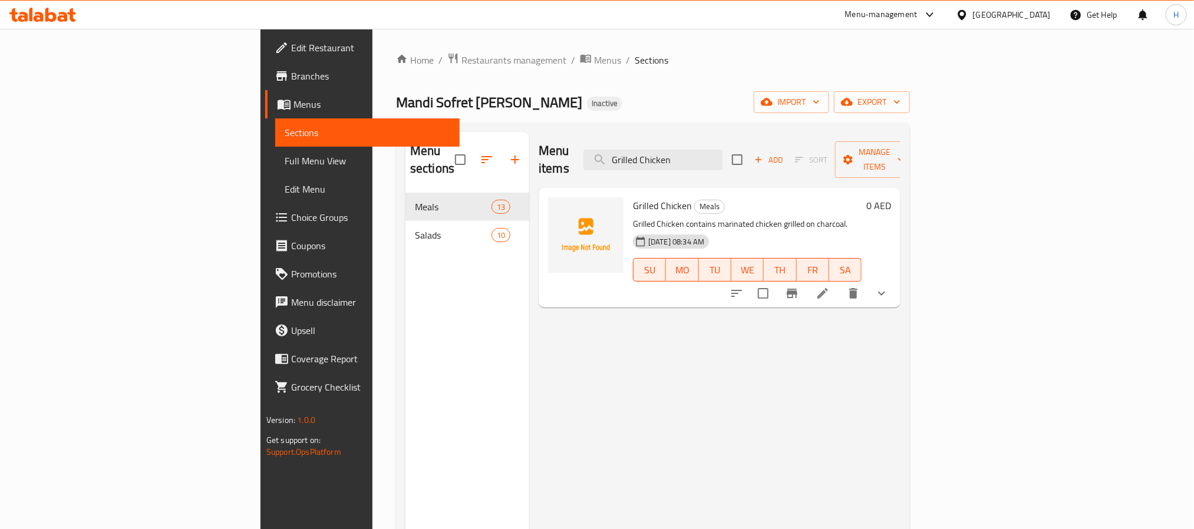
type input "Grilled Chicken"
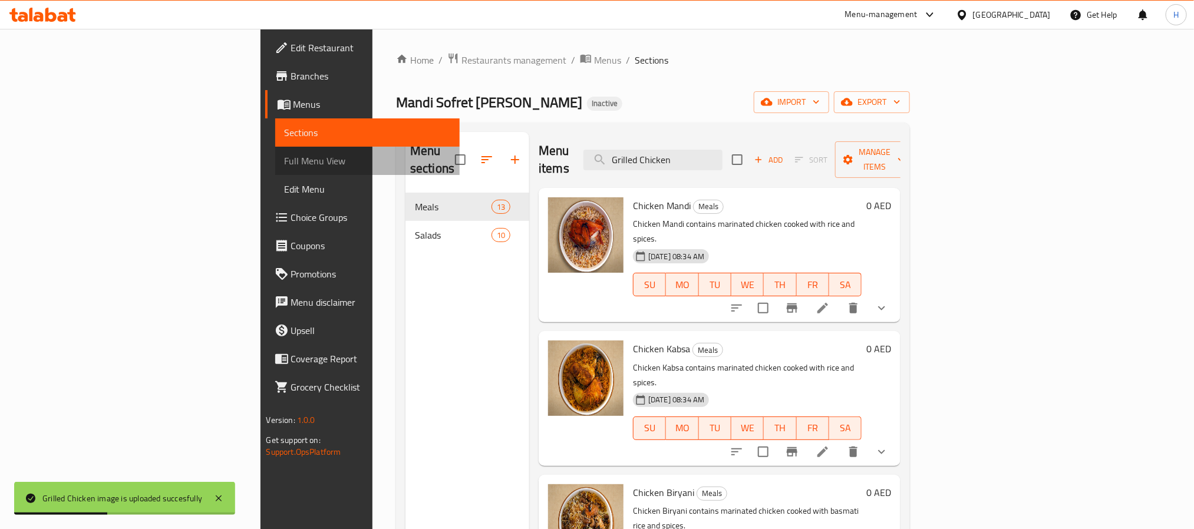
click at [275, 152] on link "Full Menu View" at bounding box center [367, 161] width 184 height 28
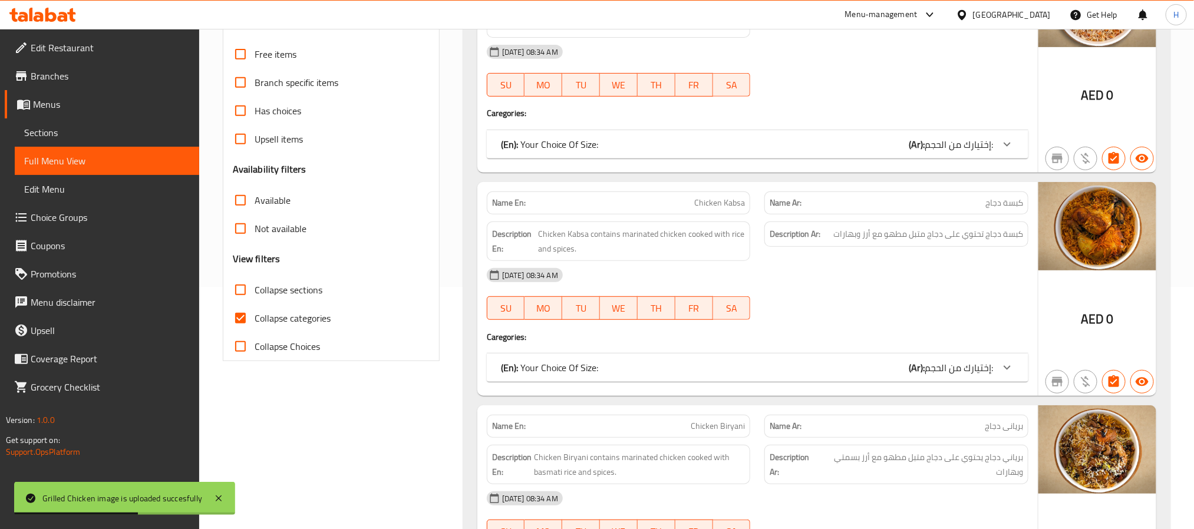
scroll to position [265, 0]
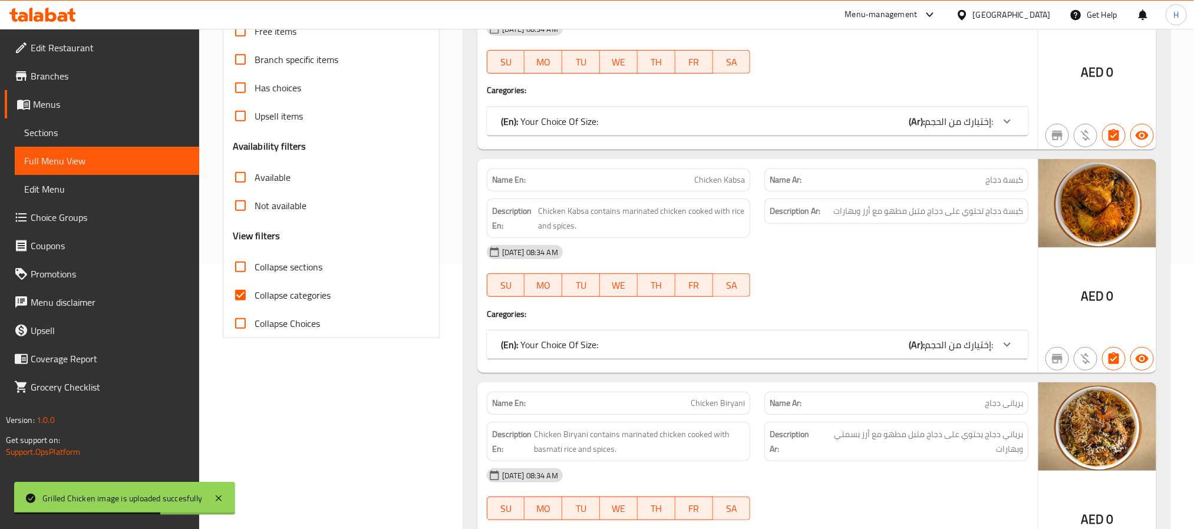
click at [301, 305] on label "Collapse categories" at bounding box center [278, 295] width 104 height 28
click at [255, 305] on input "Collapse categories" at bounding box center [240, 295] width 28 height 28
checkbox input "false"
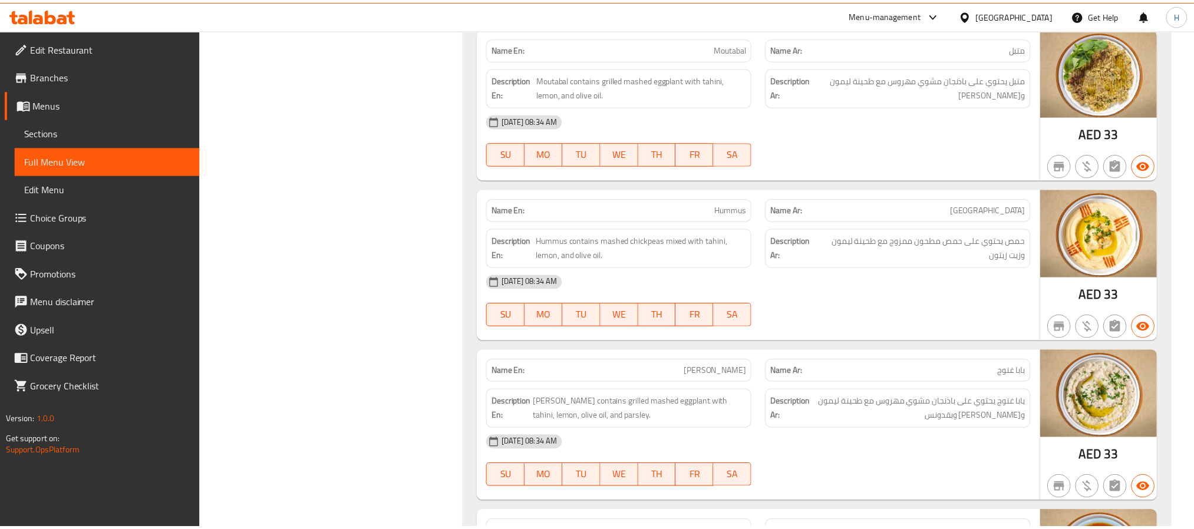
scroll to position [4459, 0]
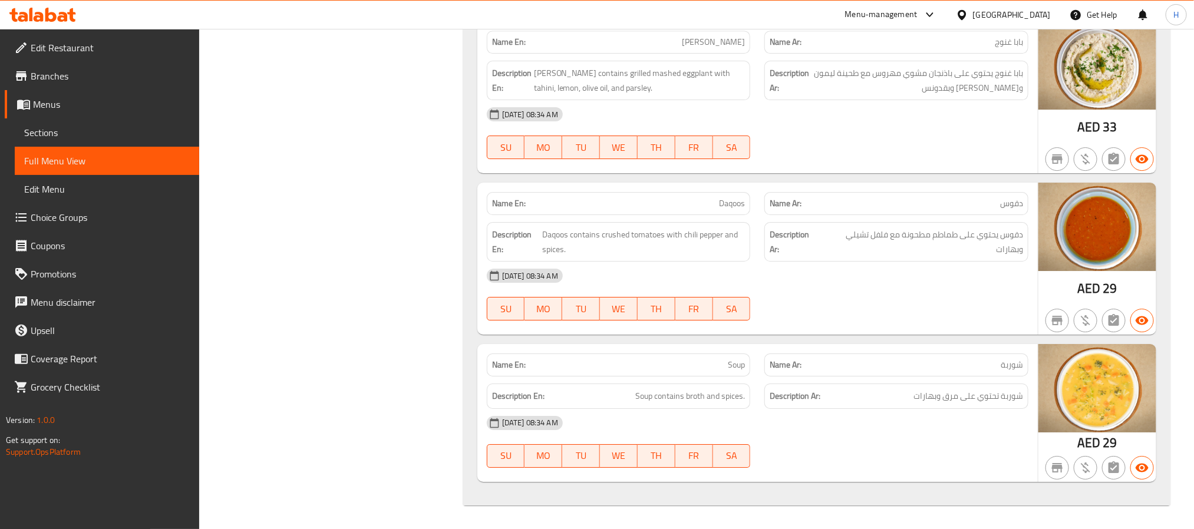
click at [60, 131] on span "Sections" at bounding box center [107, 133] width 166 height 14
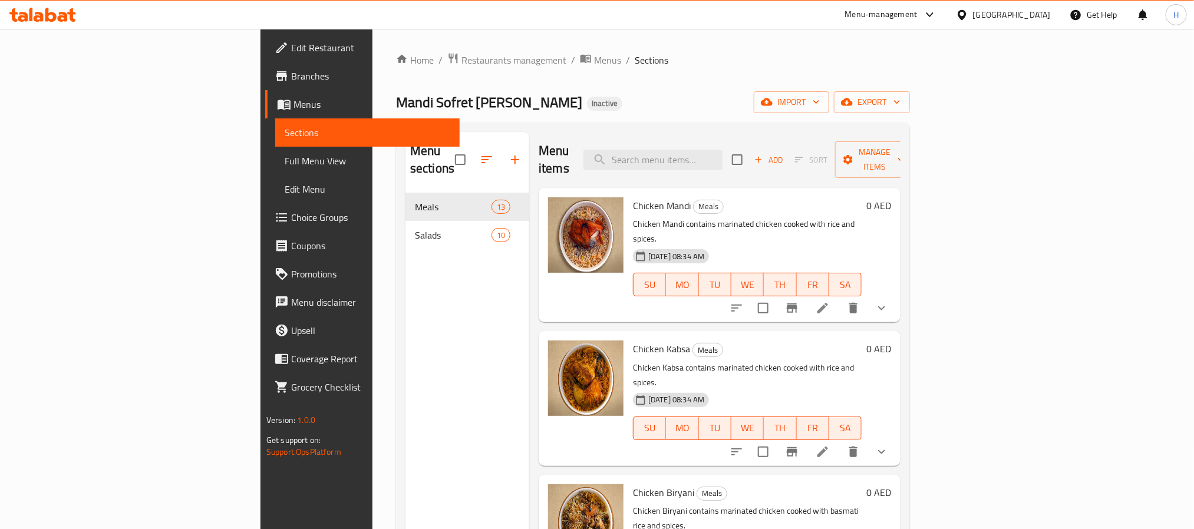
click at [910, 87] on div "Home / Restaurants management / Menus / Sections Mandi Sofret Al Sultan Inactiv…" at bounding box center [653, 361] width 514 height 618
click at [910, 90] on div "Home / Restaurants management / Menus / Sections Mandi Sofret Al Sultan Inactiv…" at bounding box center [653, 361] width 514 height 618
click at [900, 110] on span "export" at bounding box center [871, 102] width 57 height 15
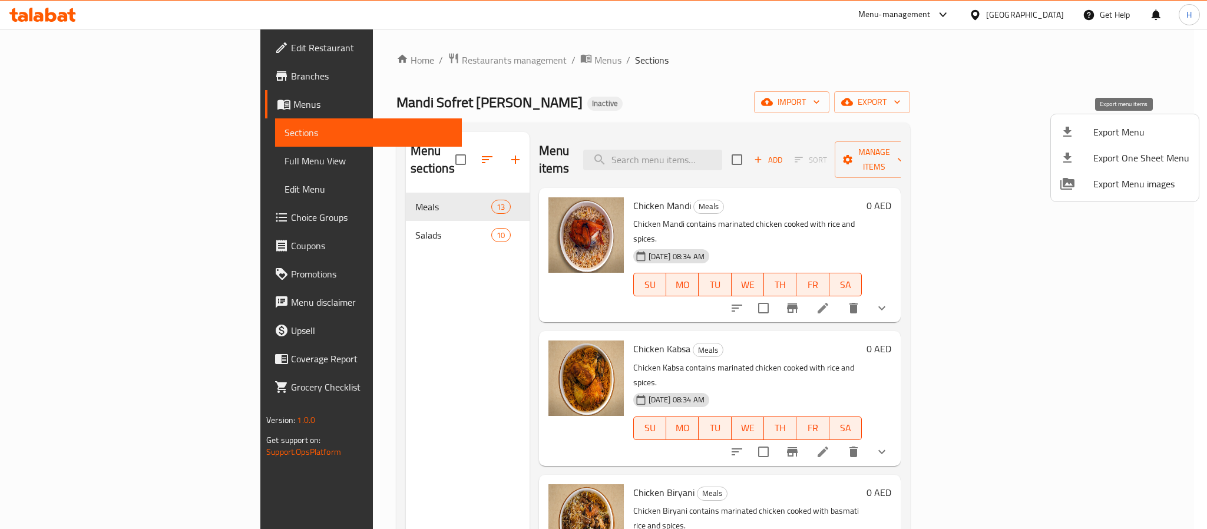
click at [1070, 133] on icon at bounding box center [1068, 132] width 14 height 14
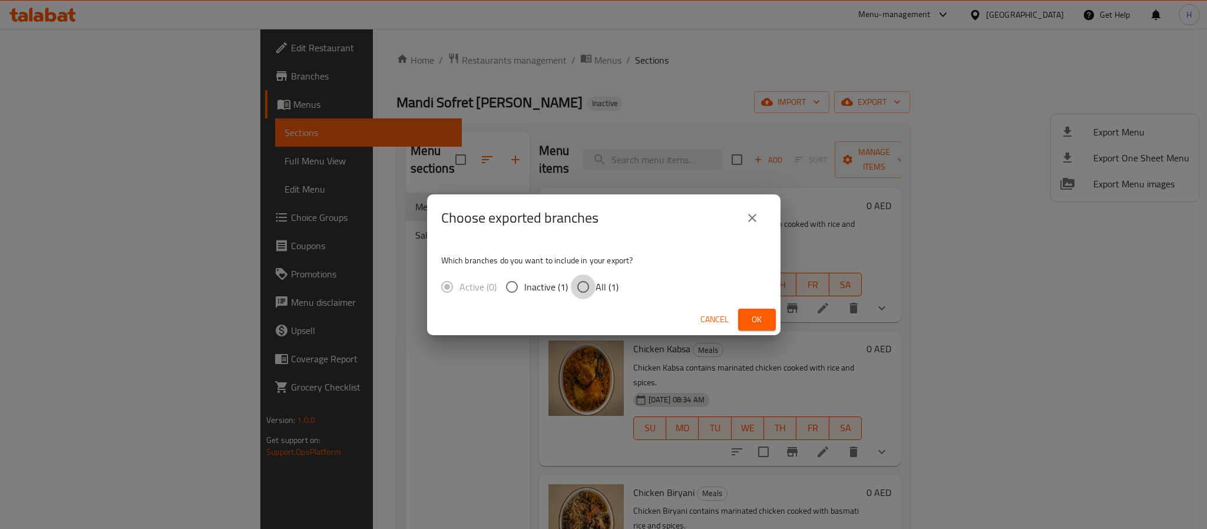
click at [583, 275] on input "All (1)" at bounding box center [583, 287] width 25 height 25
radio input "true"
click at [753, 317] on span "Ok" at bounding box center [757, 319] width 19 height 15
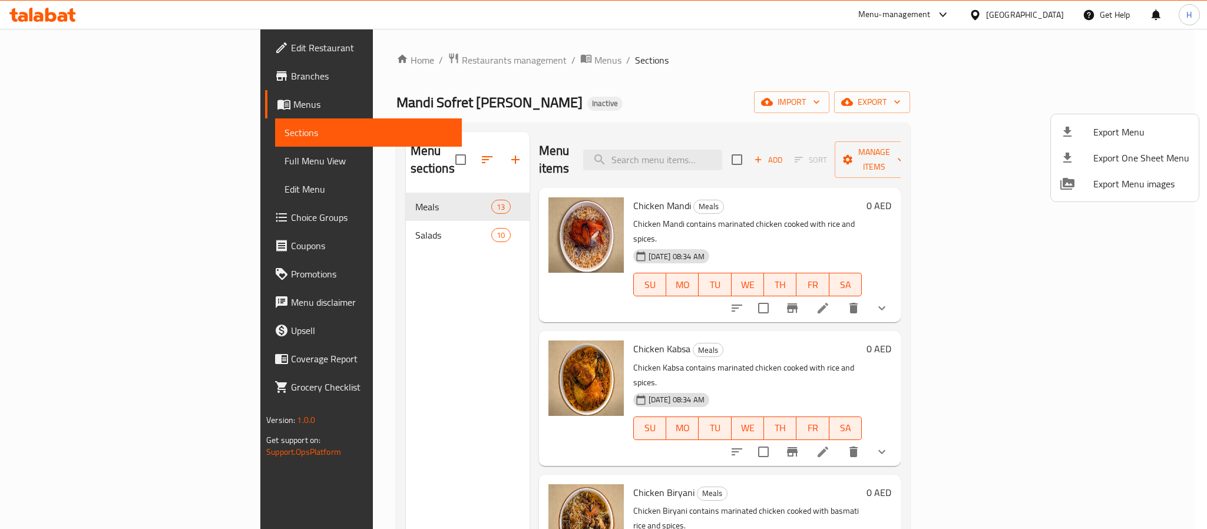
click at [897, 192] on div at bounding box center [603, 264] width 1207 height 529
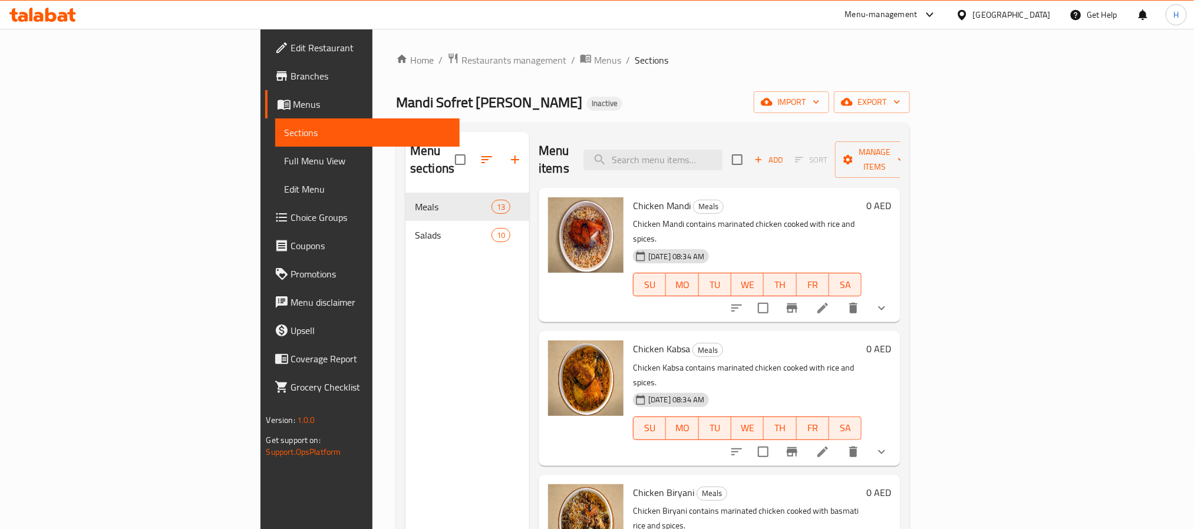
click at [813, 152] on div "Menu items Add Sort Manage items" at bounding box center [720, 160] width 362 height 56
click at [722, 151] on input "search" at bounding box center [652, 160] width 139 height 21
paste input "Grilled Chicken"
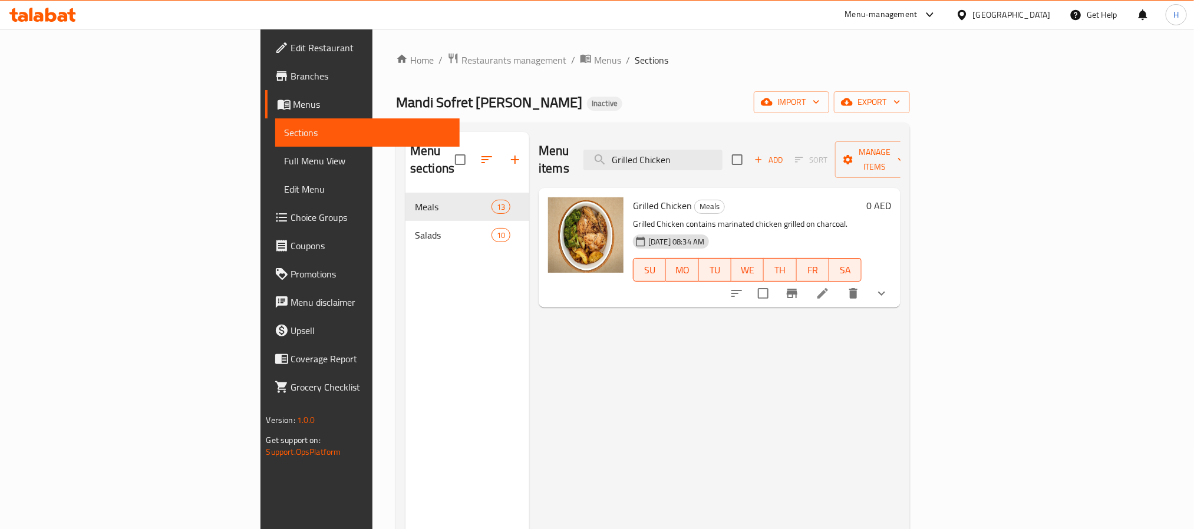
type input "Grilled Chicken"
click at [291, 47] on span "Edit Restaurant" at bounding box center [370, 48] width 159 height 14
